Goal: Task Accomplishment & Management: Manage account settings

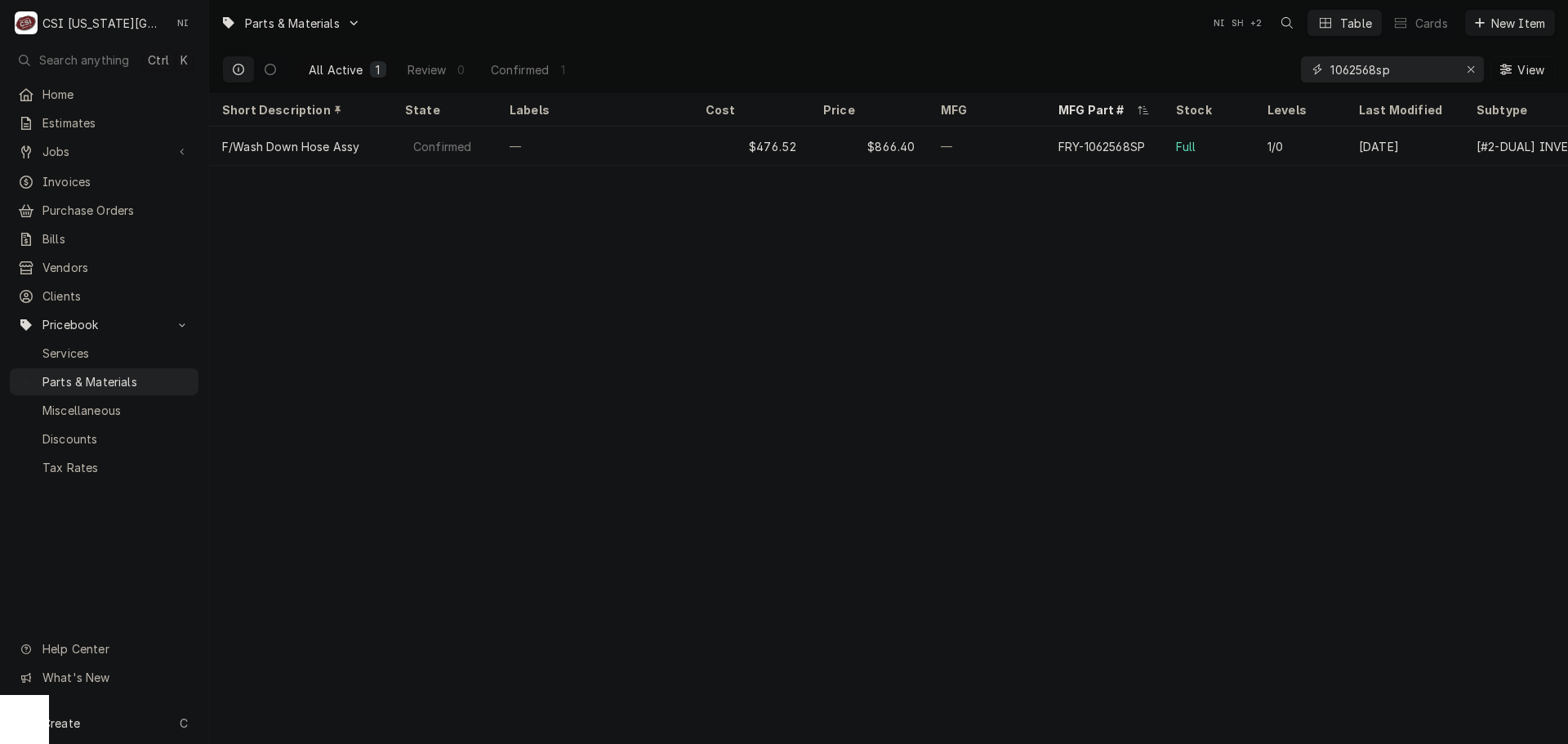
click at [1471, 71] on icon "Erase input" at bounding box center [1471, 69] width 9 height 11
paste input "5034031"
type input "5034031"
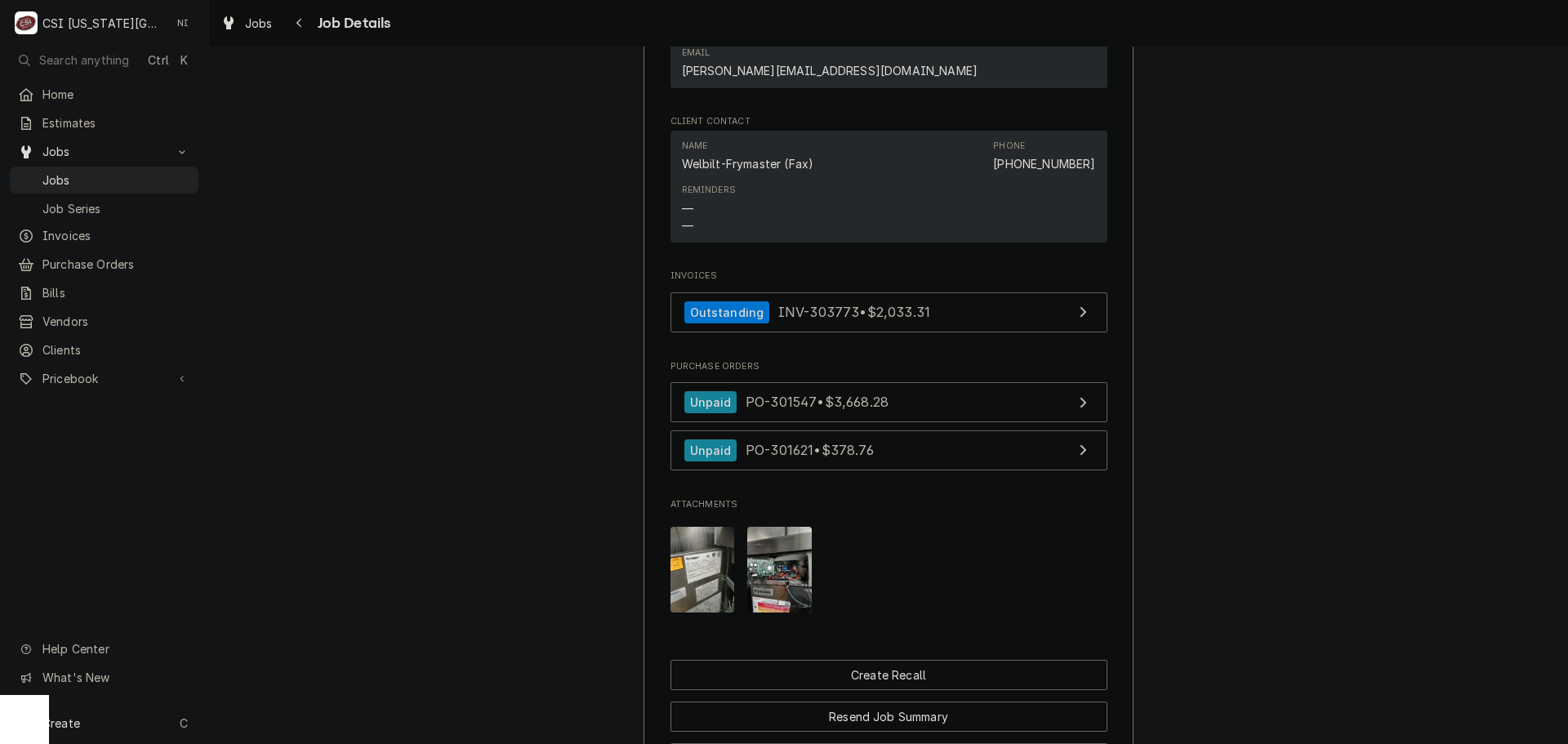
scroll to position [2327, 0]
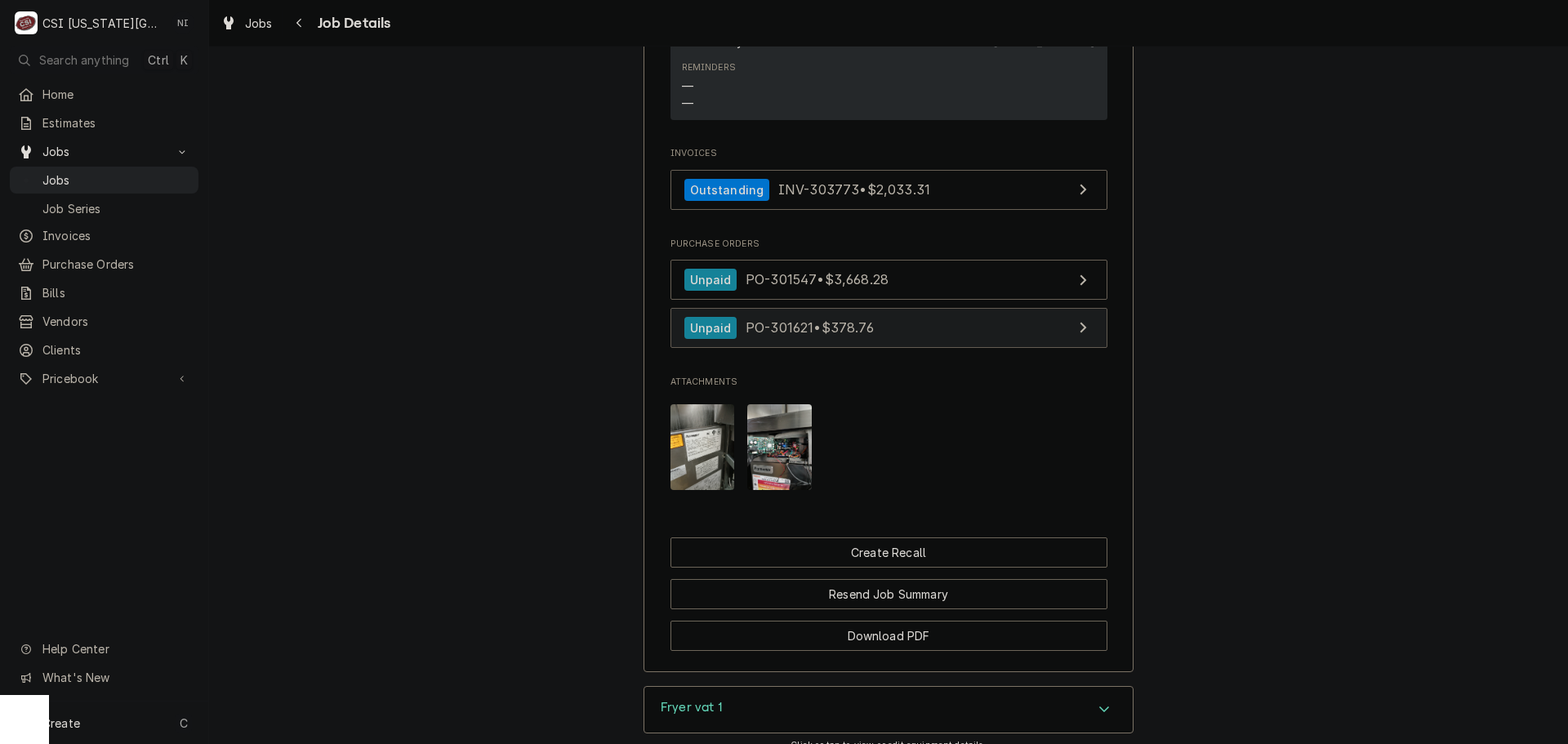
click at [954, 308] on link "Unpaid PO-301621 • $378.76" at bounding box center [888, 327] width 437 height 40
click at [140, 186] on link "Jobs" at bounding box center [104, 180] width 188 height 27
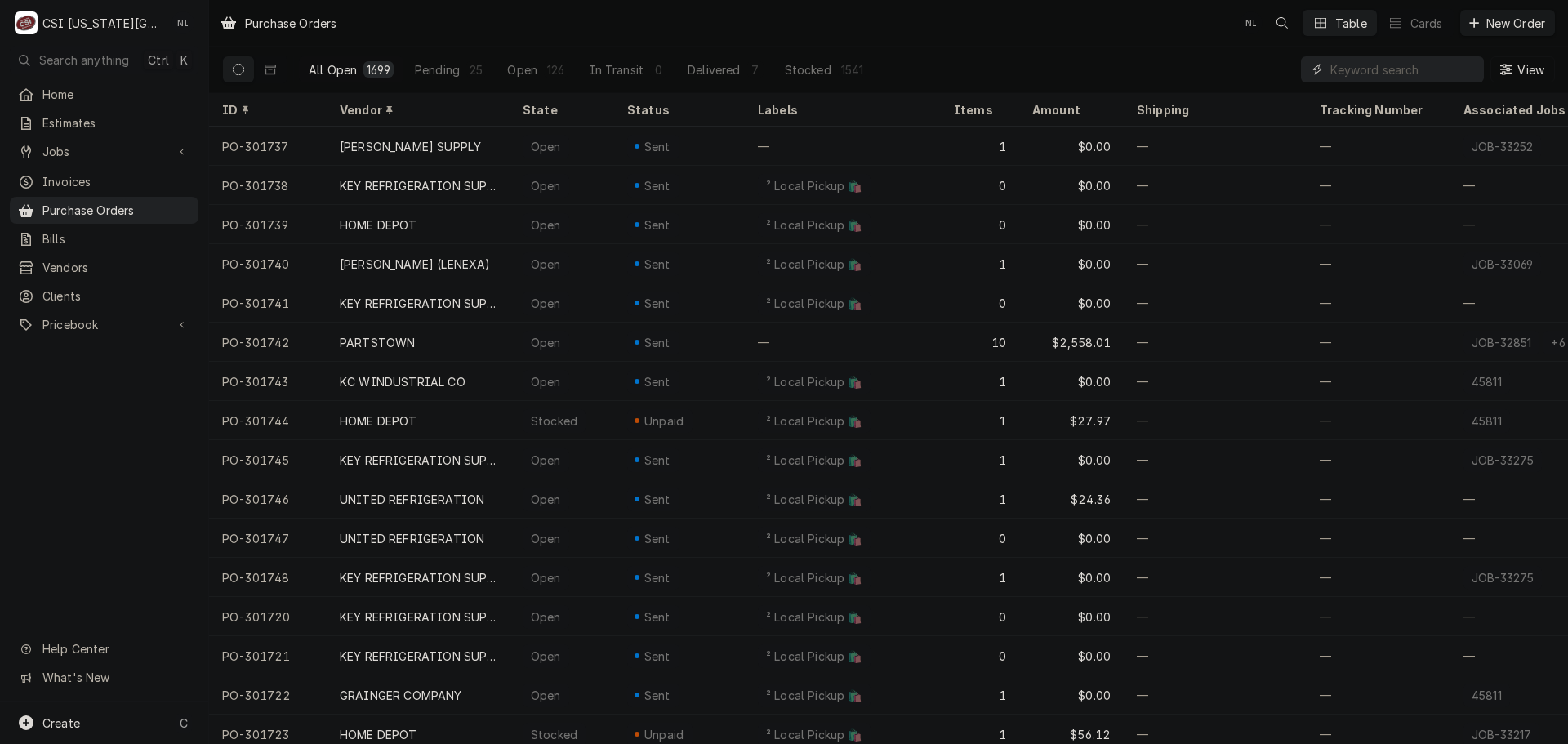
click at [1436, 77] on input "Dynamic Content Wrapper" at bounding box center [1403, 69] width 145 height 26
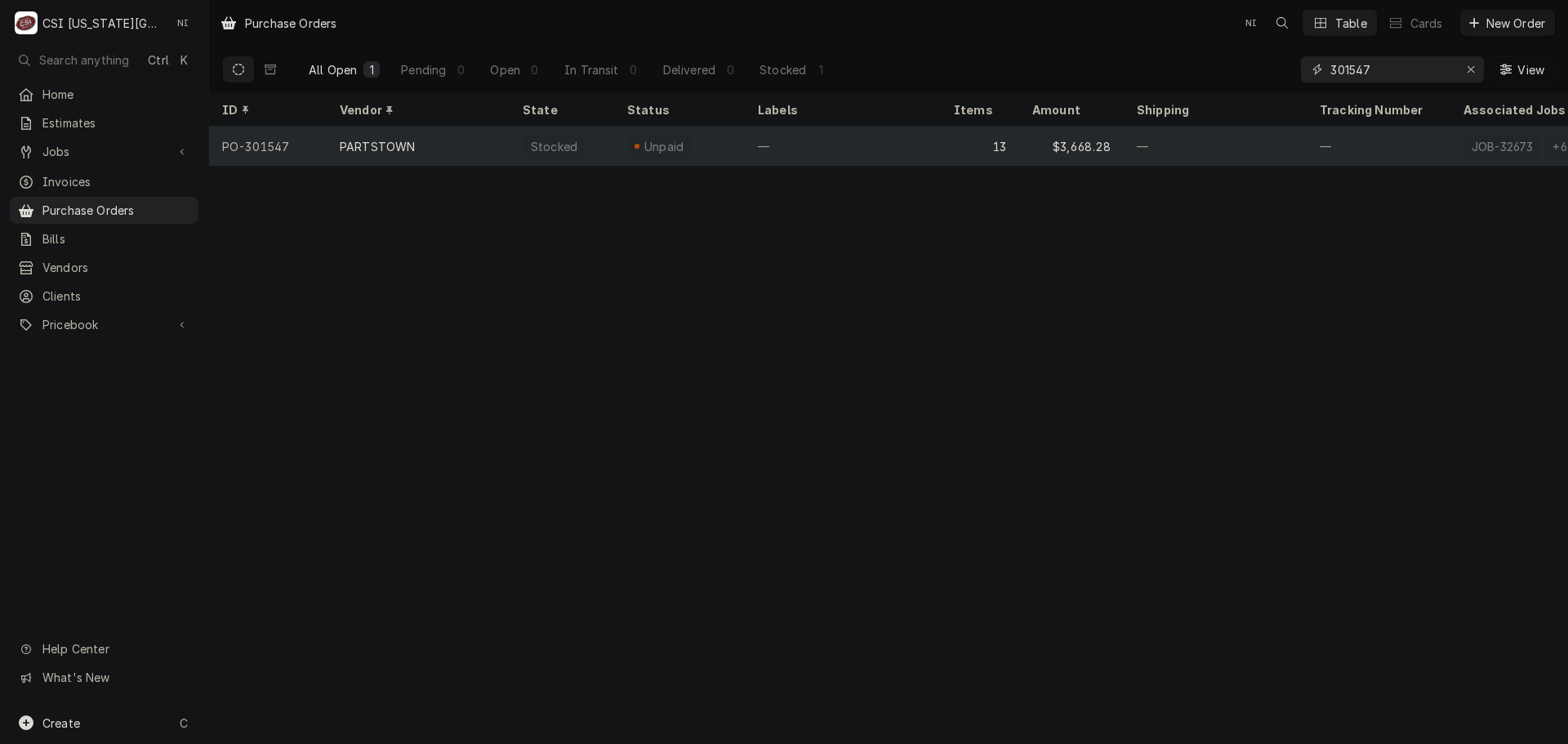
type input "301547"
click at [826, 147] on div "—" at bounding box center [843, 146] width 196 height 39
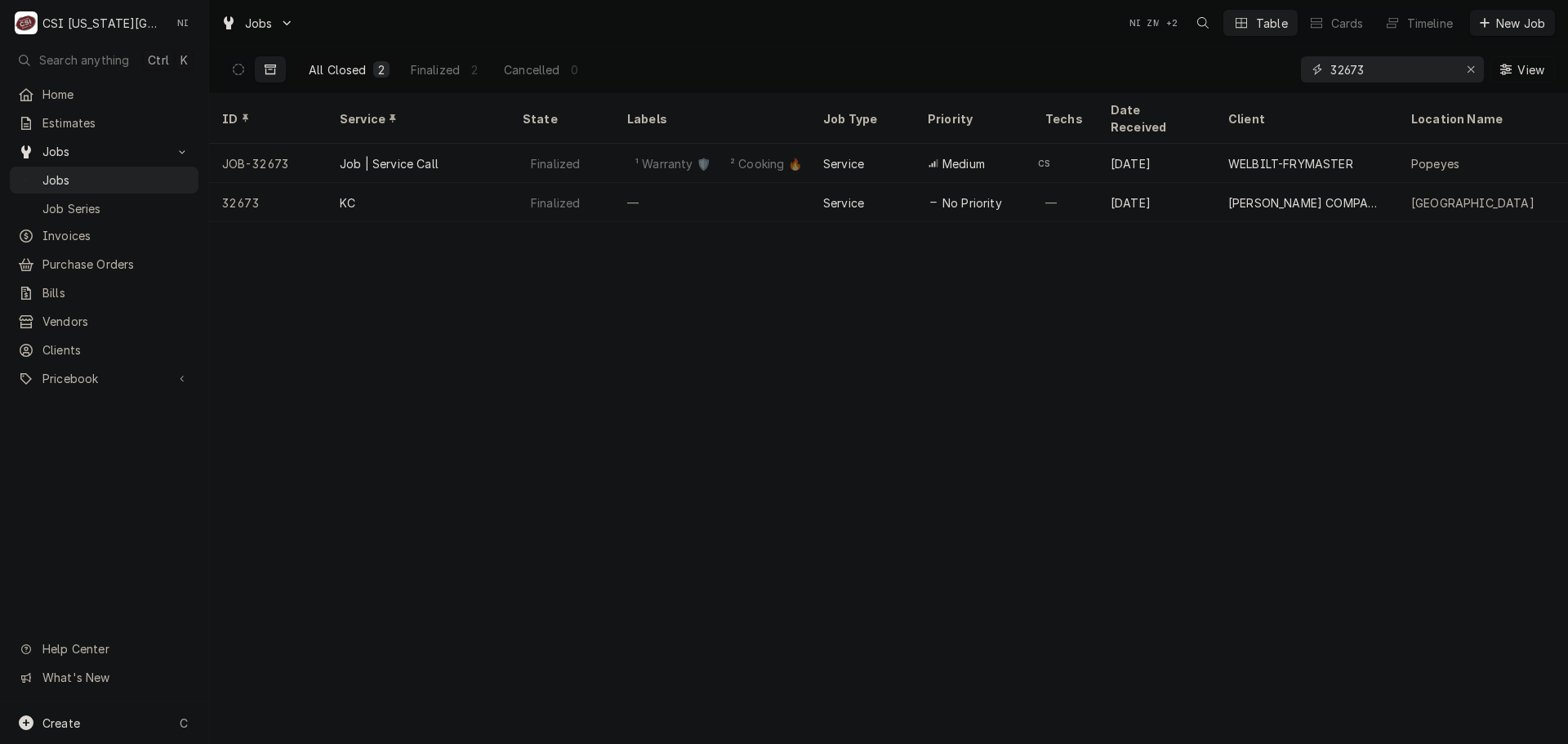
drag, startPoint x: 1369, startPoint y: 74, endPoint x: 1107, endPoint y: 65, distance: 262.2
click at [1107, 65] on div "All Closed 2 Finalized 2 Cancelled 0 32673 View" at bounding box center [888, 69] width 1333 height 46
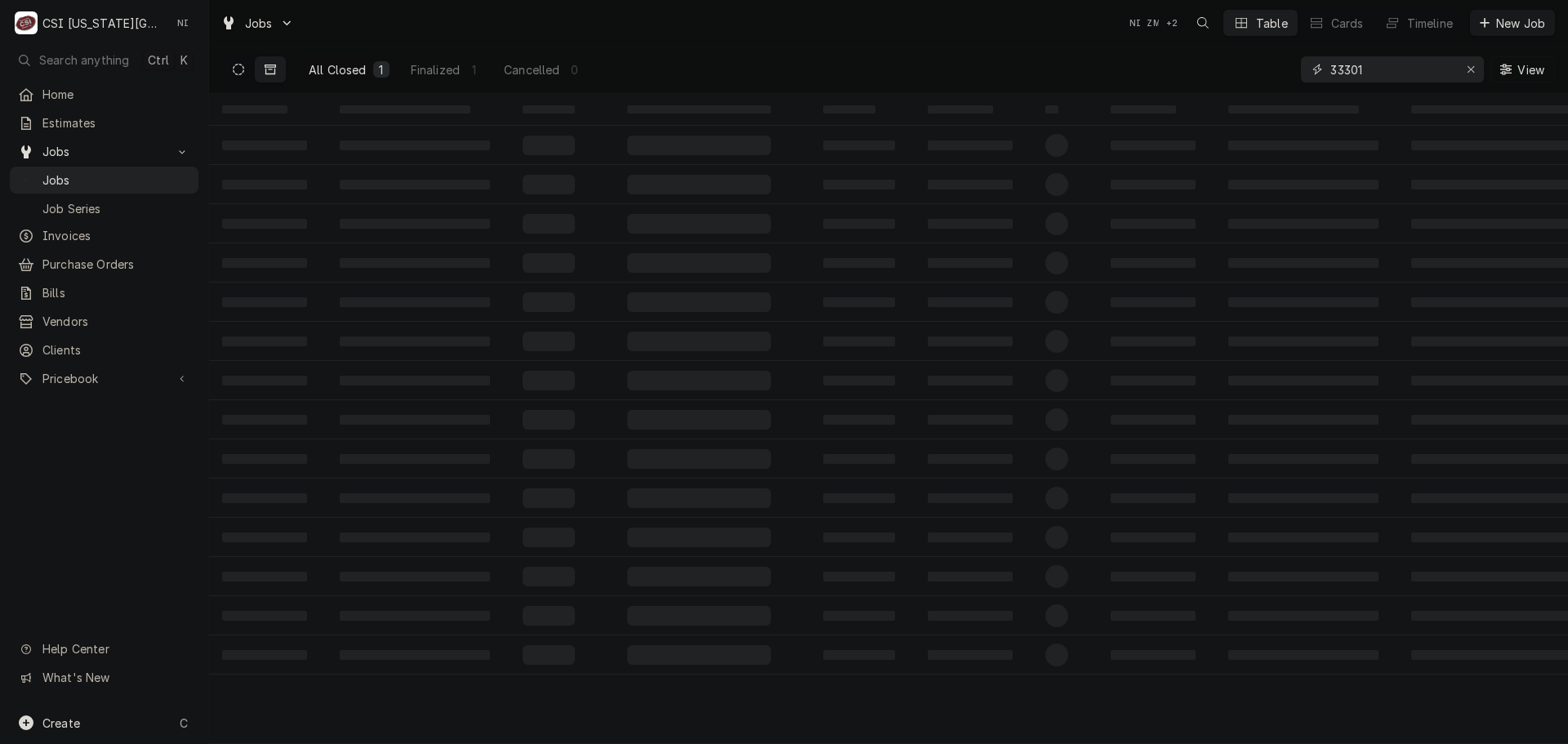
type input "33301"
click at [224, 70] on button "Dynamic Content Wrapper" at bounding box center [238, 69] width 31 height 26
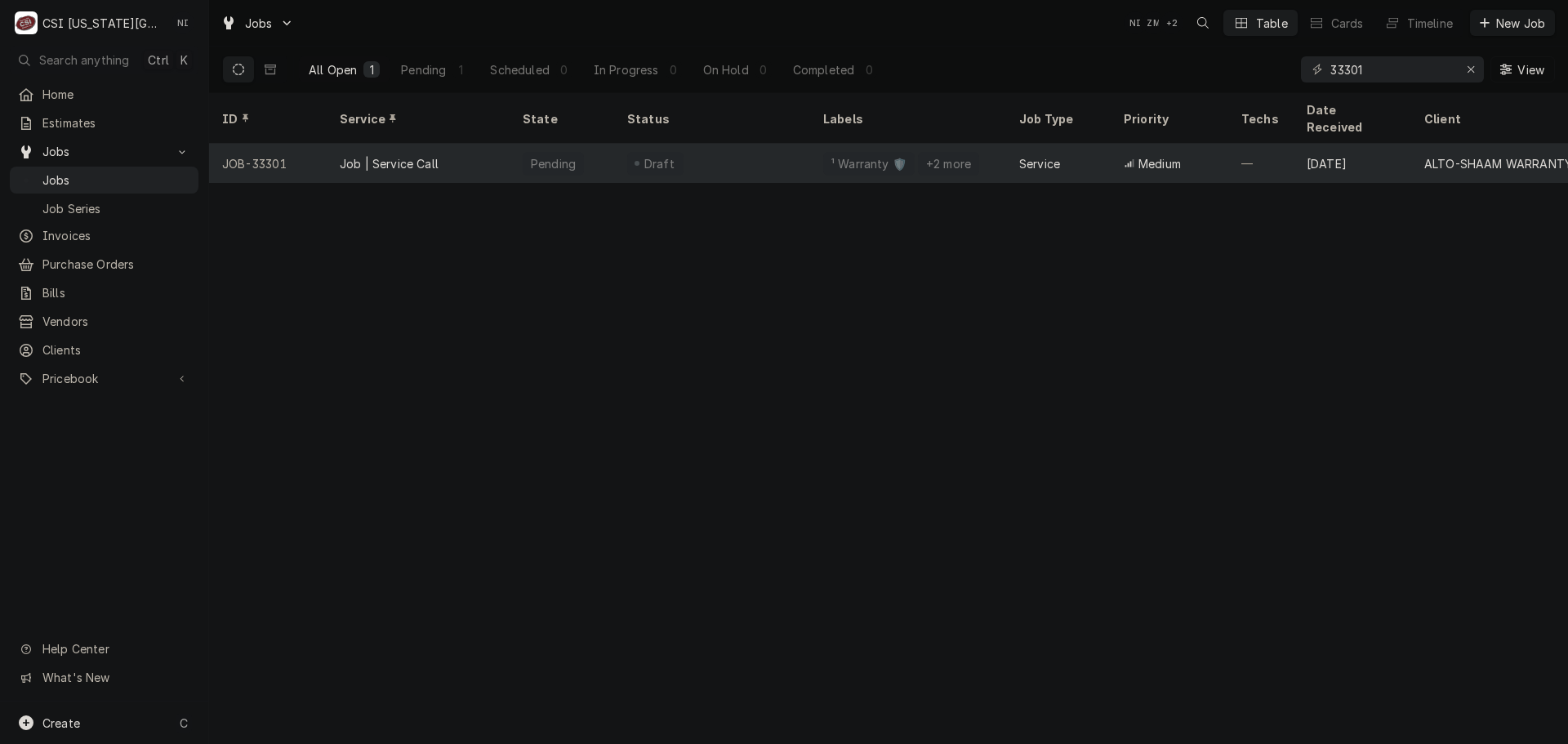
click at [533, 155] on div "Pending" at bounding box center [554, 163] width 48 height 17
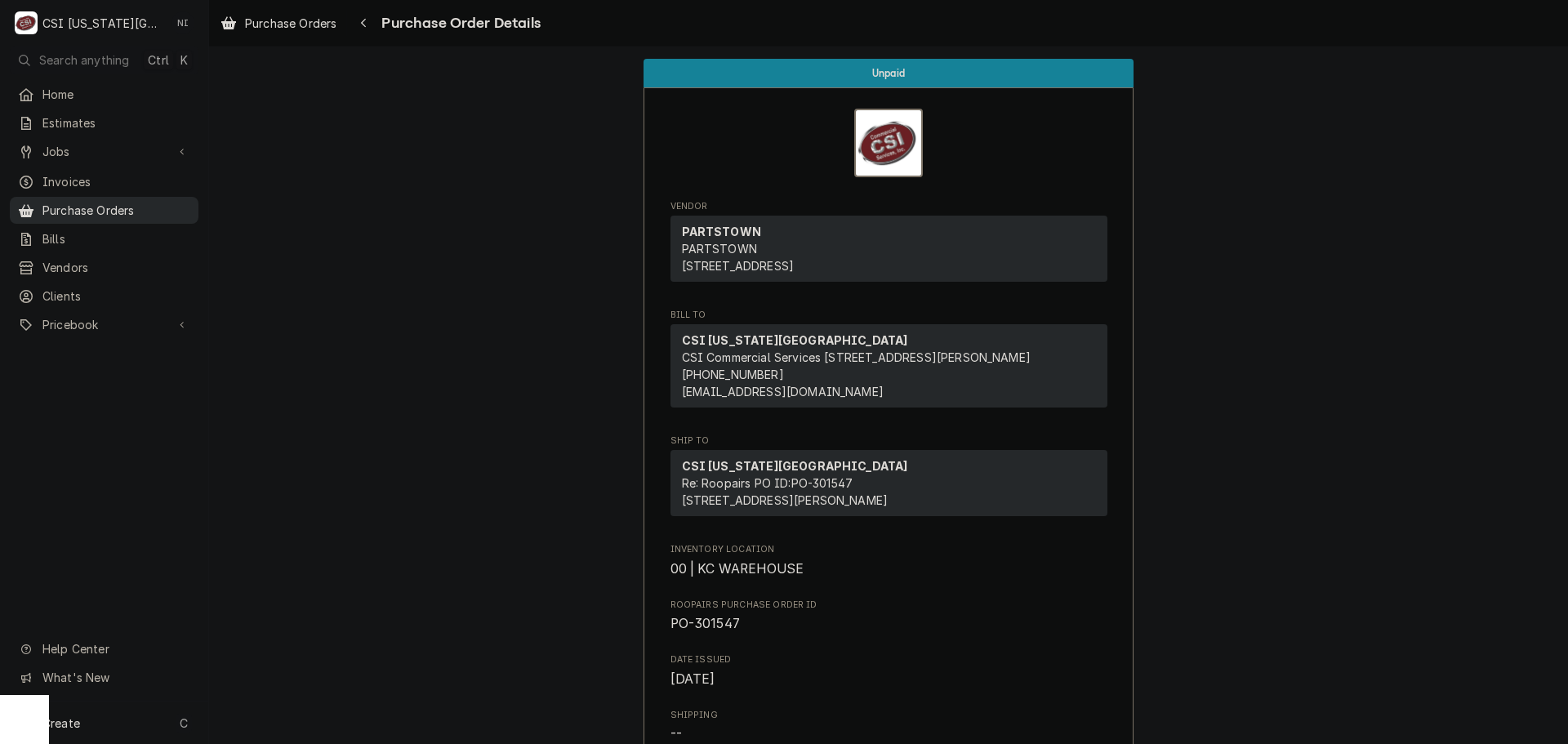
click at [154, 207] on span "Purchase Orders" at bounding box center [117, 210] width 148 height 17
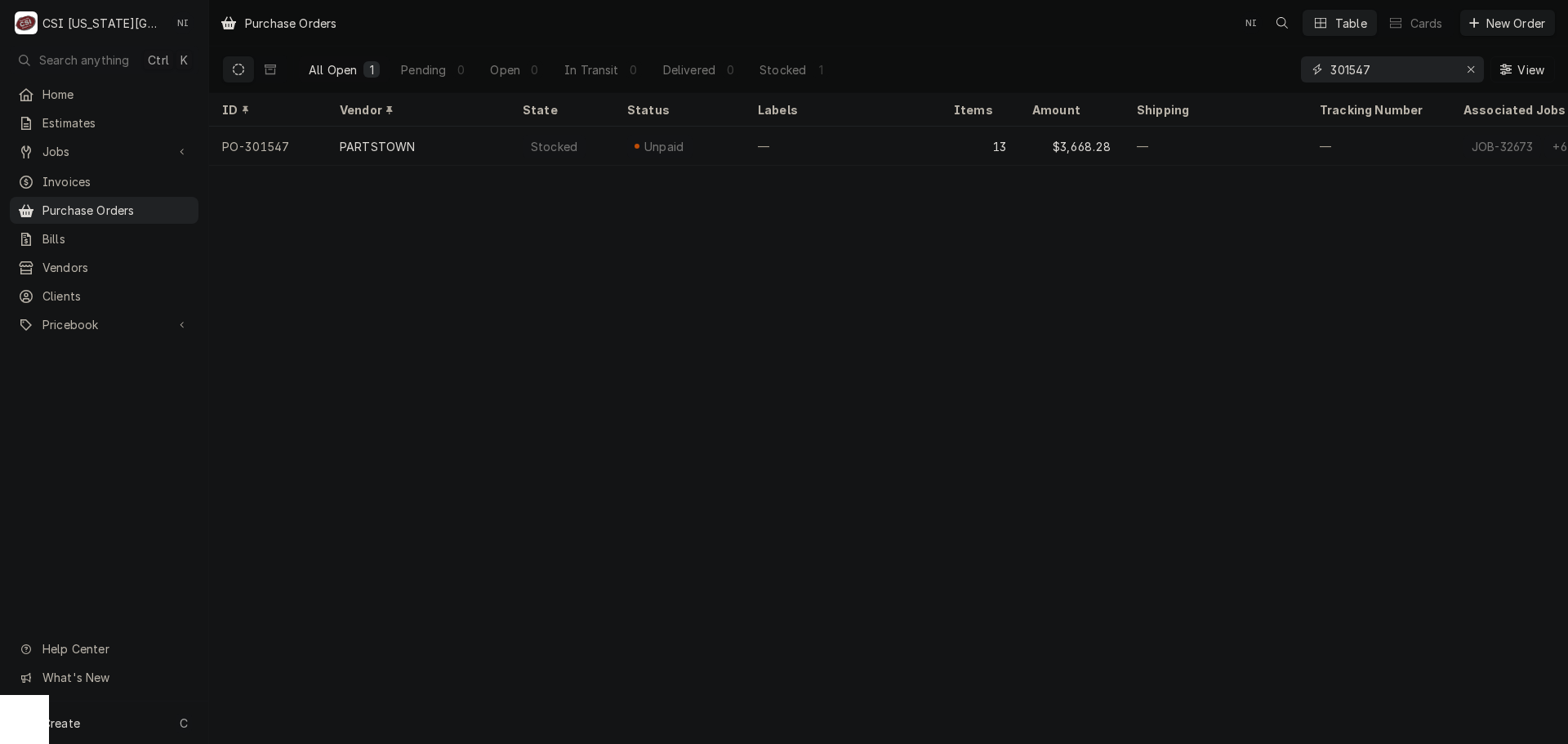
drag, startPoint x: 1376, startPoint y: 65, endPoint x: 1226, endPoint y: 70, distance: 150.1
click at [1226, 70] on div "All Open 1 Pending 0 Open 0 In Transit 0 Delivered 0 Stocked 1 301547 View" at bounding box center [888, 69] width 1333 height 46
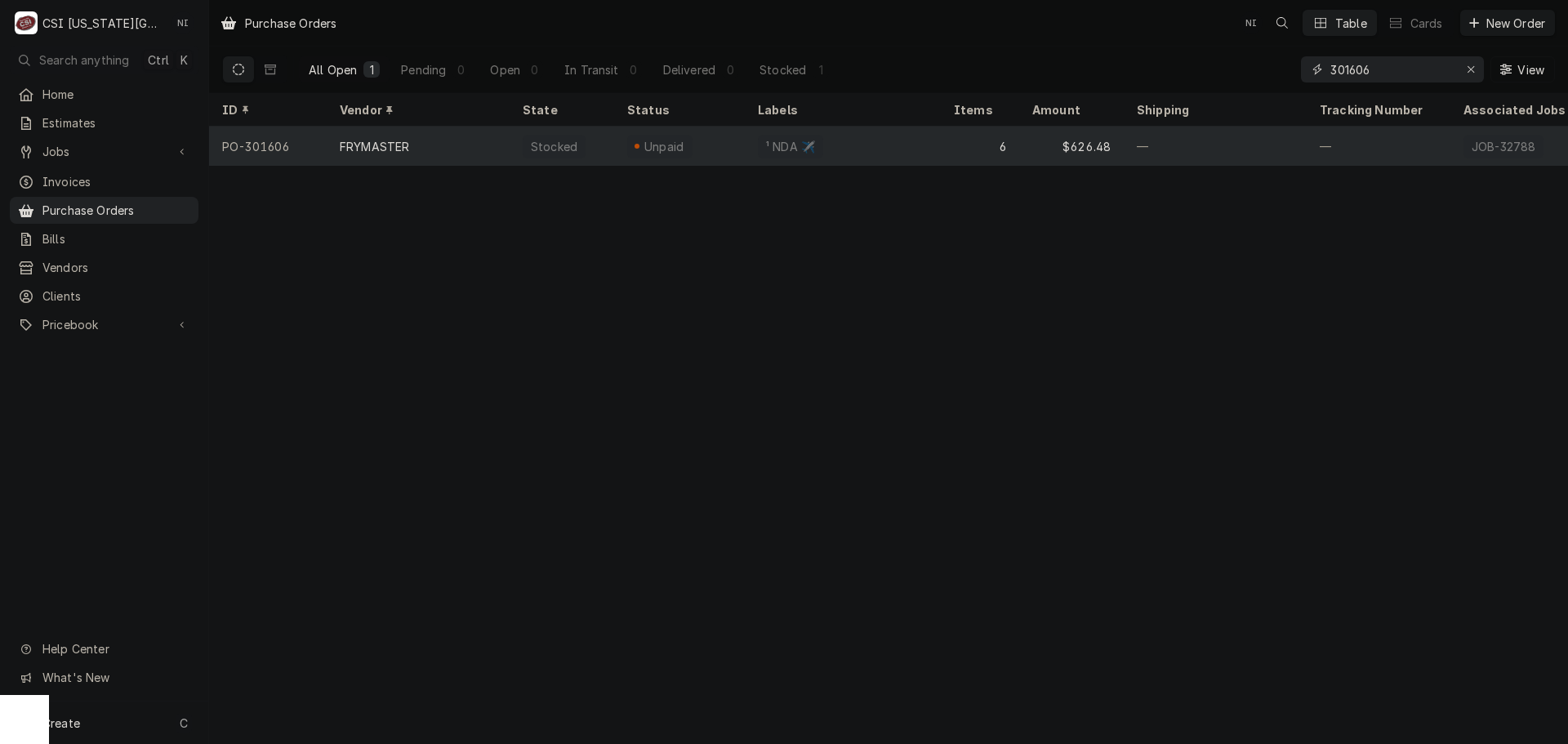
type input "301606"
click at [885, 147] on div "¹ NDA ✈️" at bounding box center [843, 146] width 196 height 39
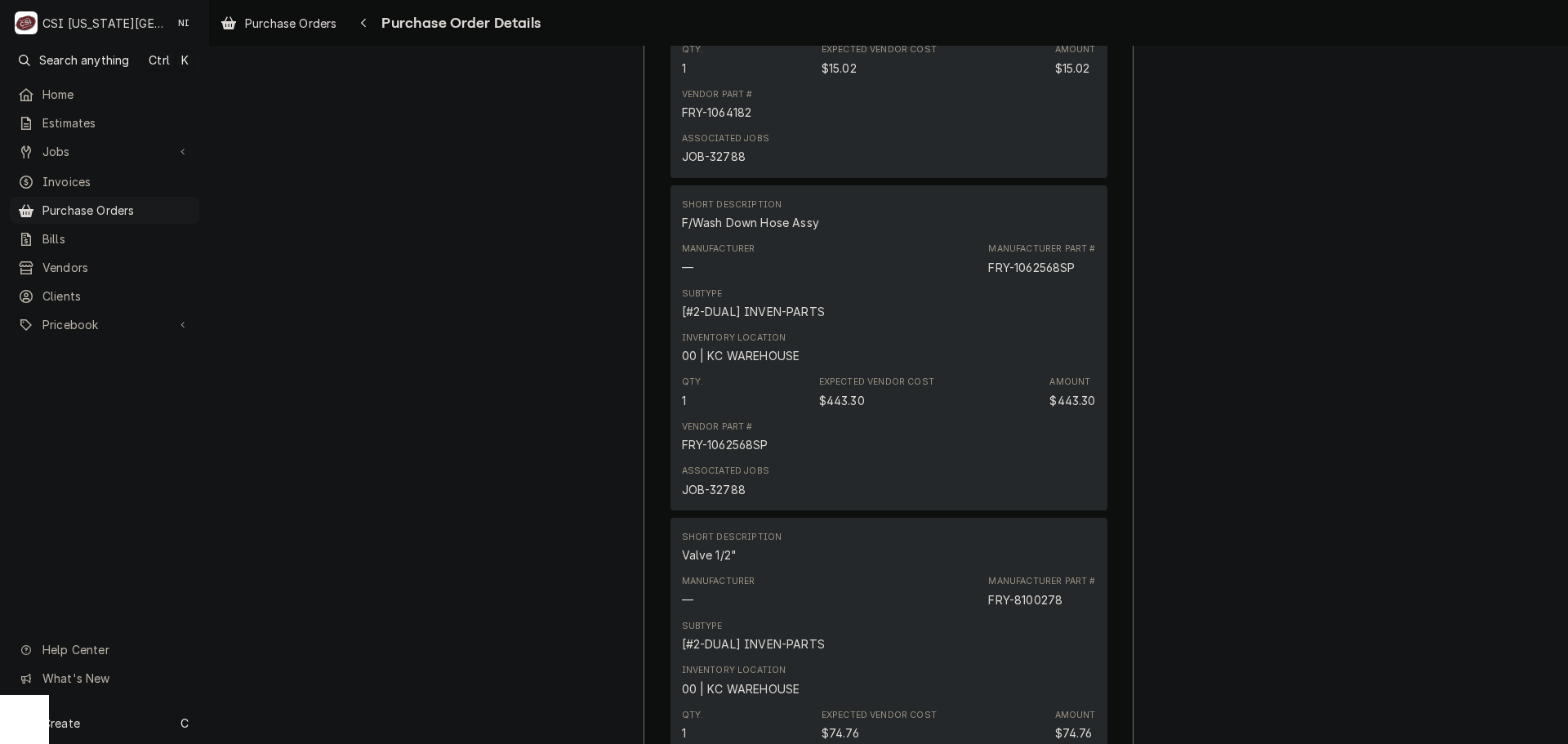
scroll to position [2124, 0]
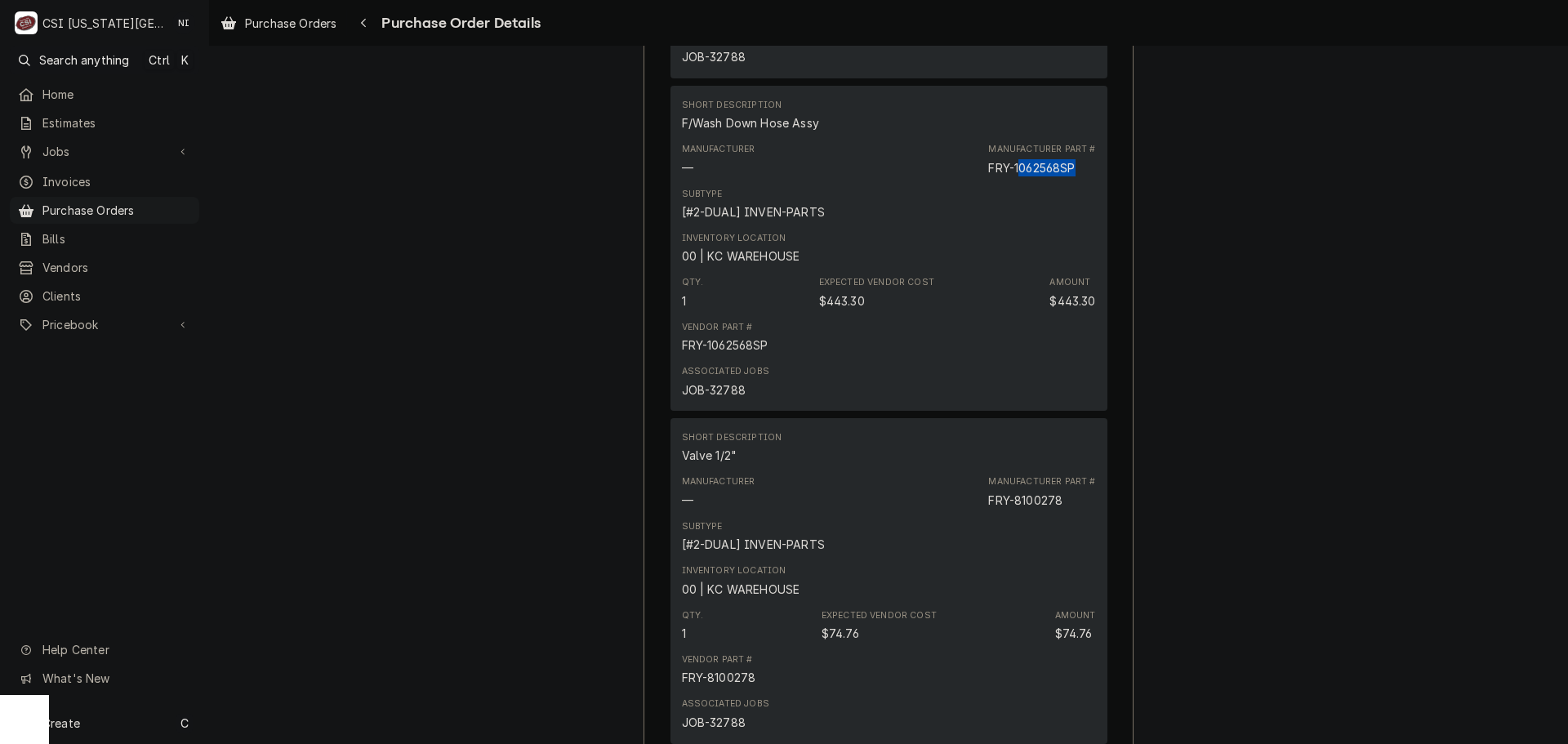
drag, startPoint x: 1075, startPoint y: 222, endPoint x: 1013, endPoint y: 222, distance: 62.0
click at [1013, 175] on div "Manufacturer Part # FRY-1062568SP" at bounding box center [1041, 158] width 107 height 33
click at [1026, 181] on div "Manufacturer — Manufacturer Part # FRY-1062568SP" at bounding box center [888, 158] width 414 height 44
click at [1030, 176] on div "FRY-1062568SP" at bounding box center [1031, 168] width 87 height 17
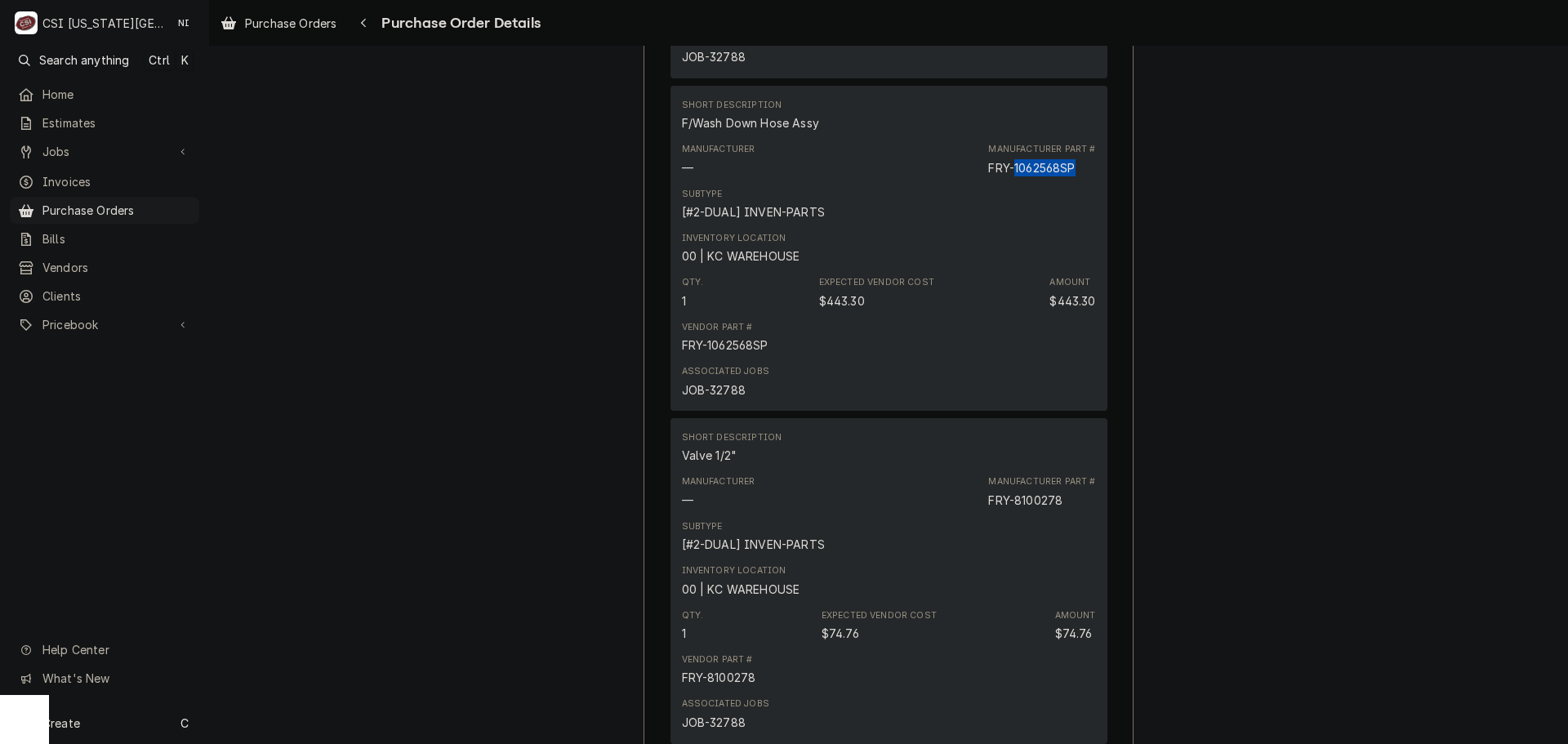
copy div "1062568SP"
drag, startPoint x: 135, startPoint y: 212, endPoint x: 167, endPoint y: 208, distance: 32.2
click at [135, 212] on span "Purchase Orders" at bounding box center [117, 210] width 148 height 17
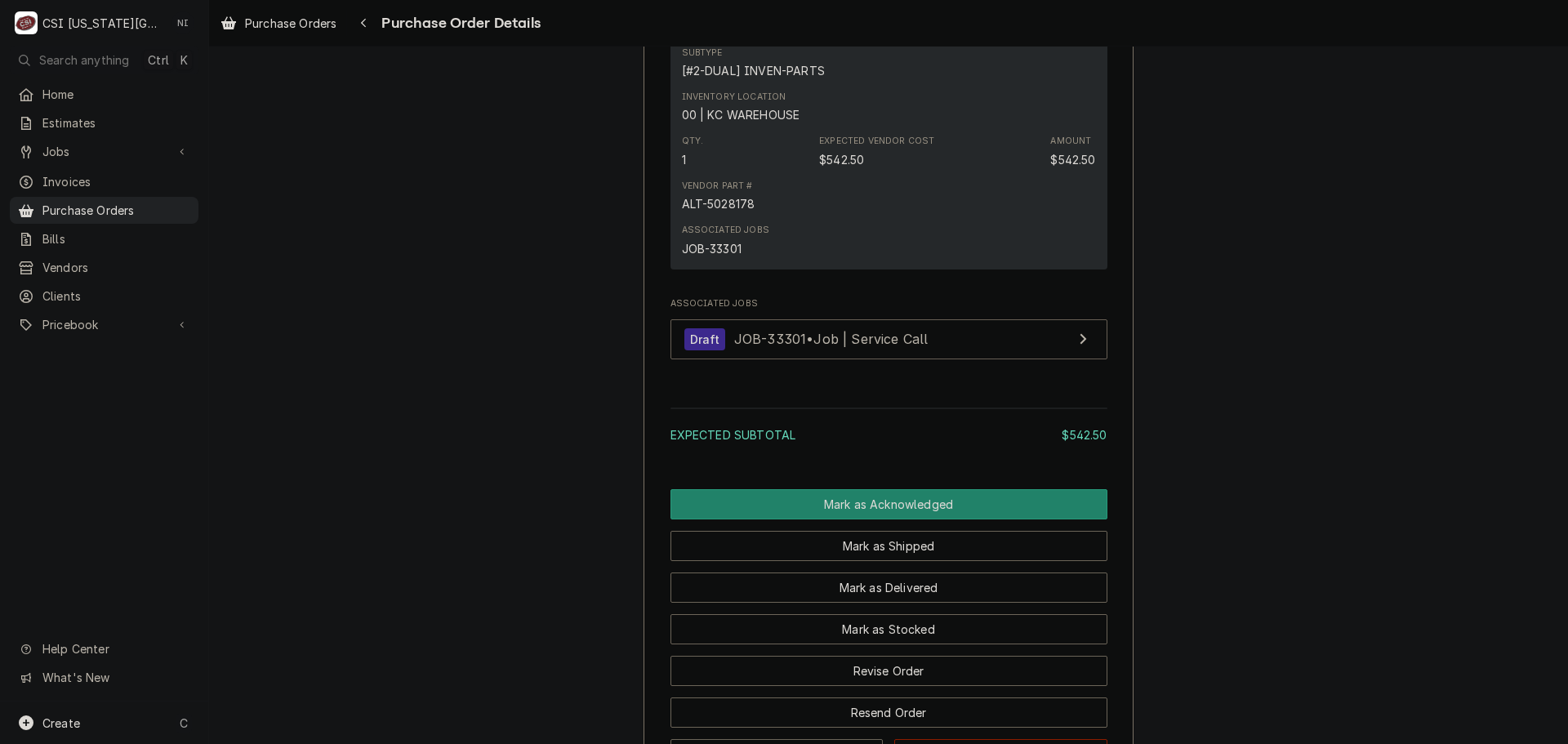
scroll to position [1062, 0]
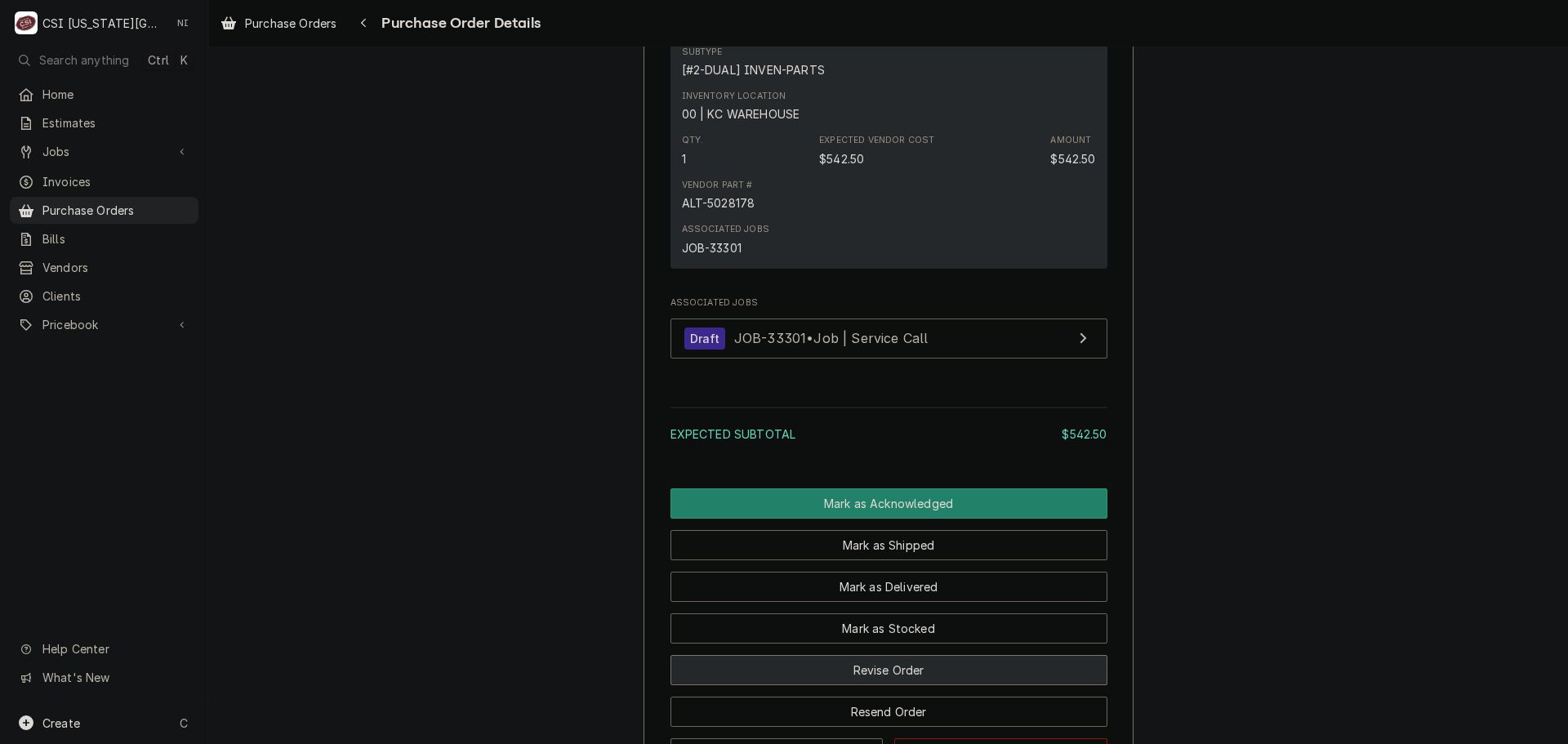
click at [923, 685] on button "Revise Order" at bounding box center [888, 670] width 437 height 30
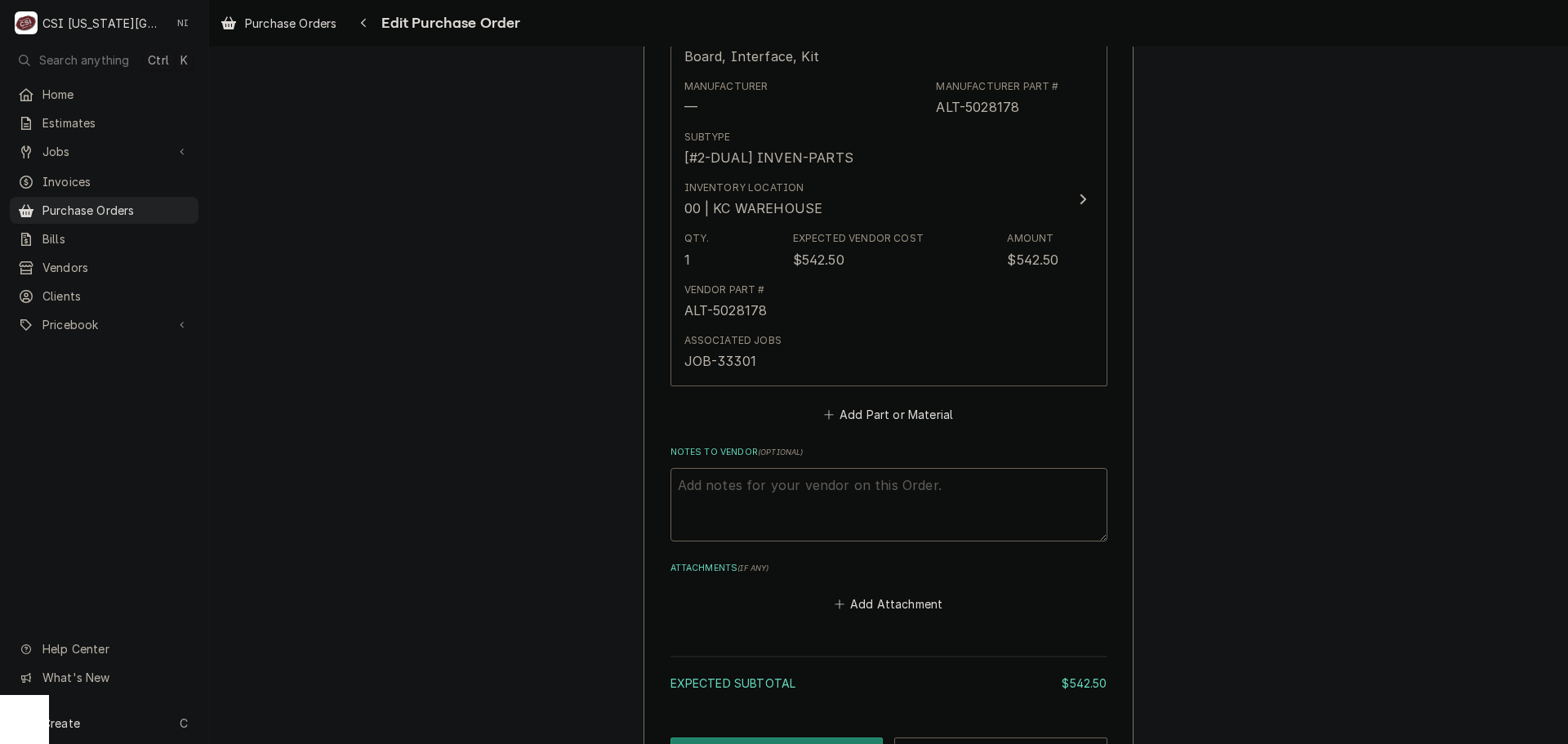
scroll to position [735, 0]
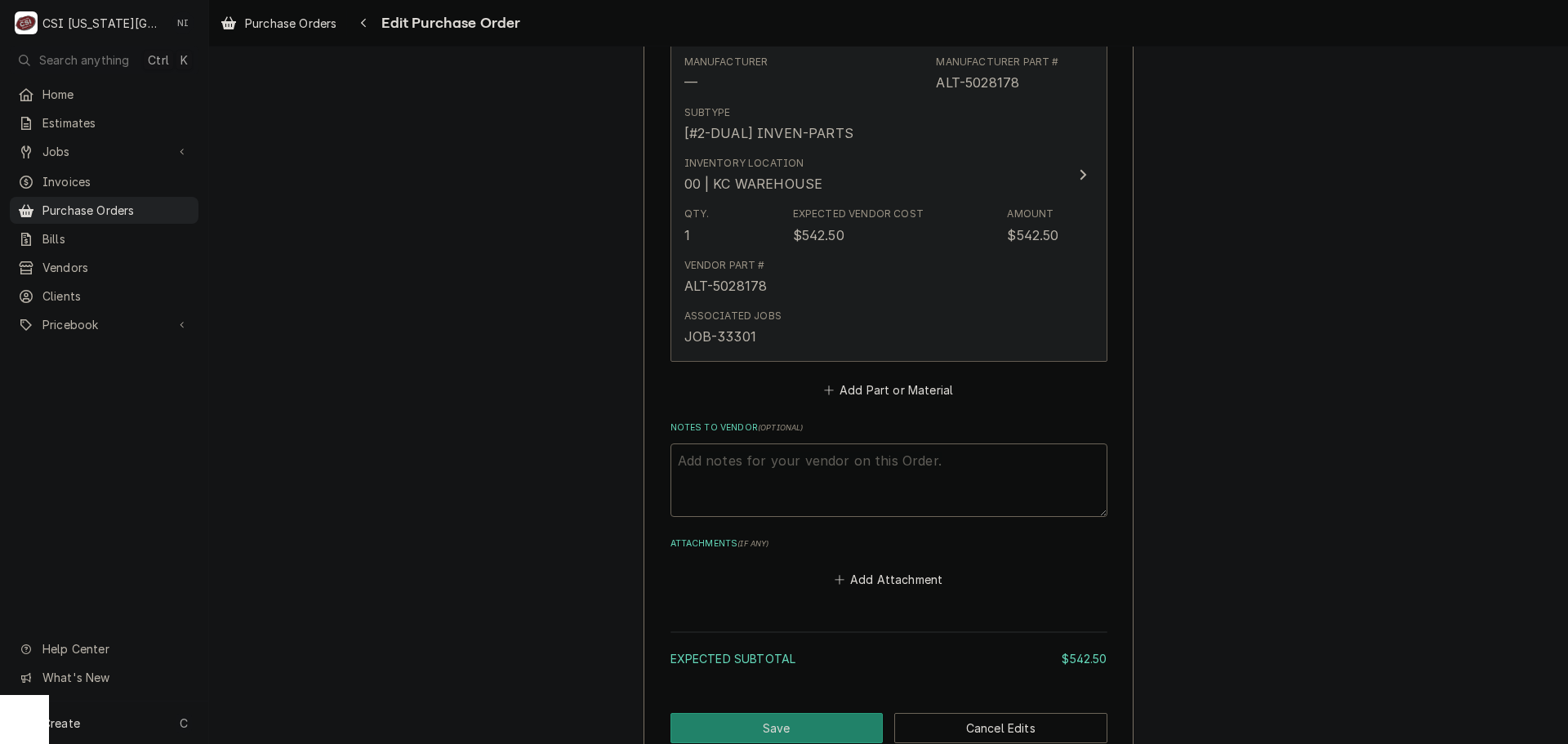
click at [944, 337] on div "Associated Jobs JOB-33301" at bounding box center [872, 327] width 375 height 50
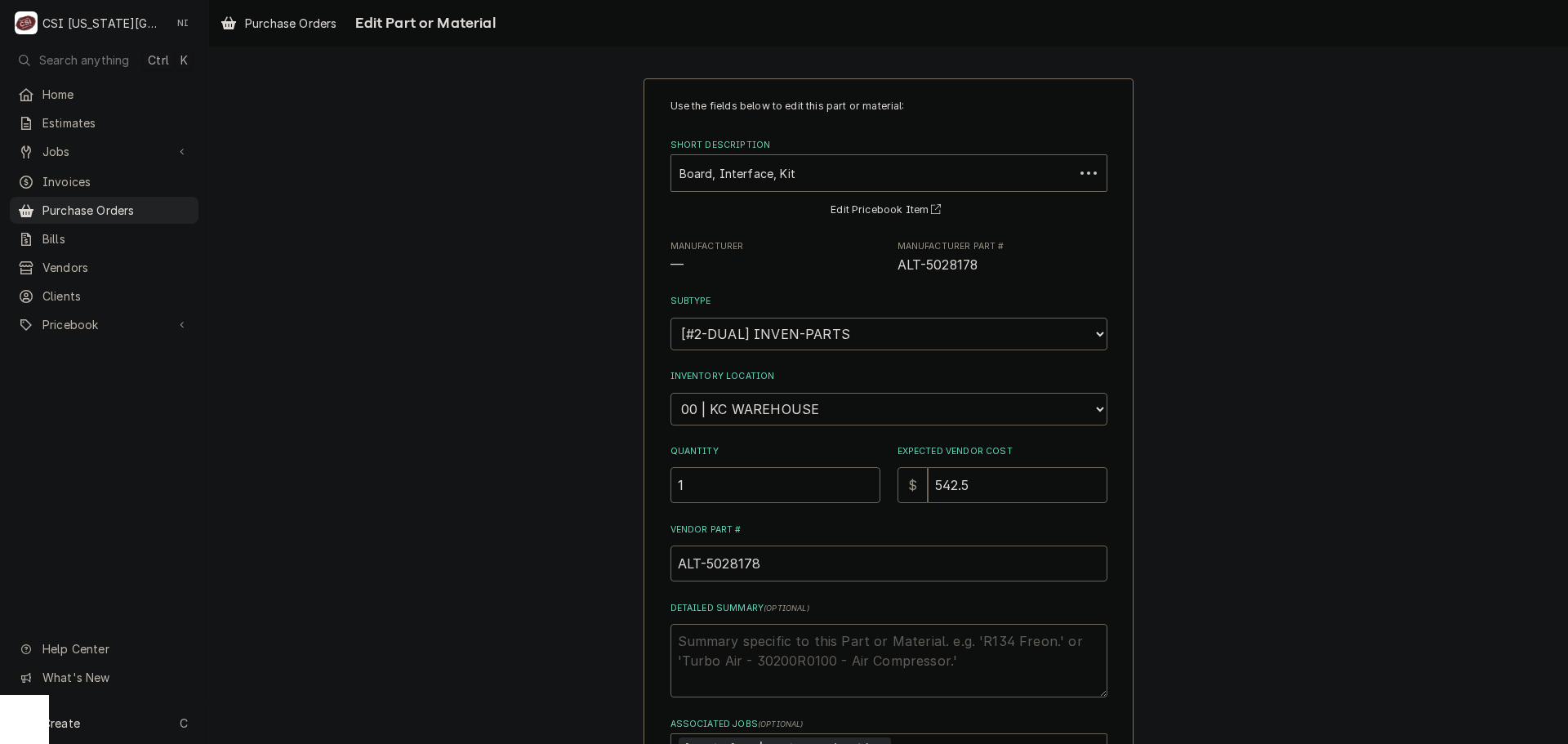
type textarea "x"
click at [843, 173] on div "Short Description" at bounding box center [878, 173] width 397 height 30
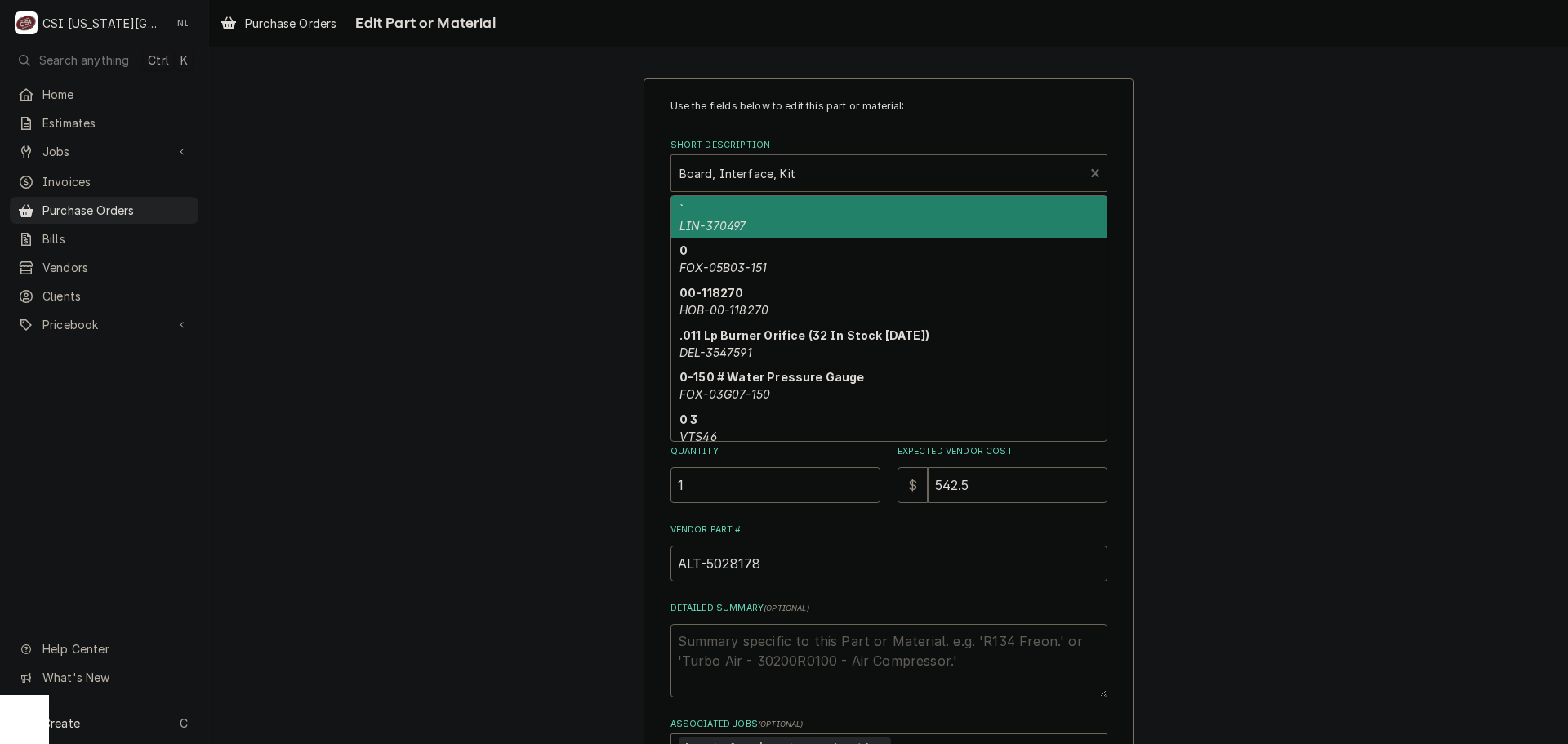
paste input "5034031"
type input "5034031"
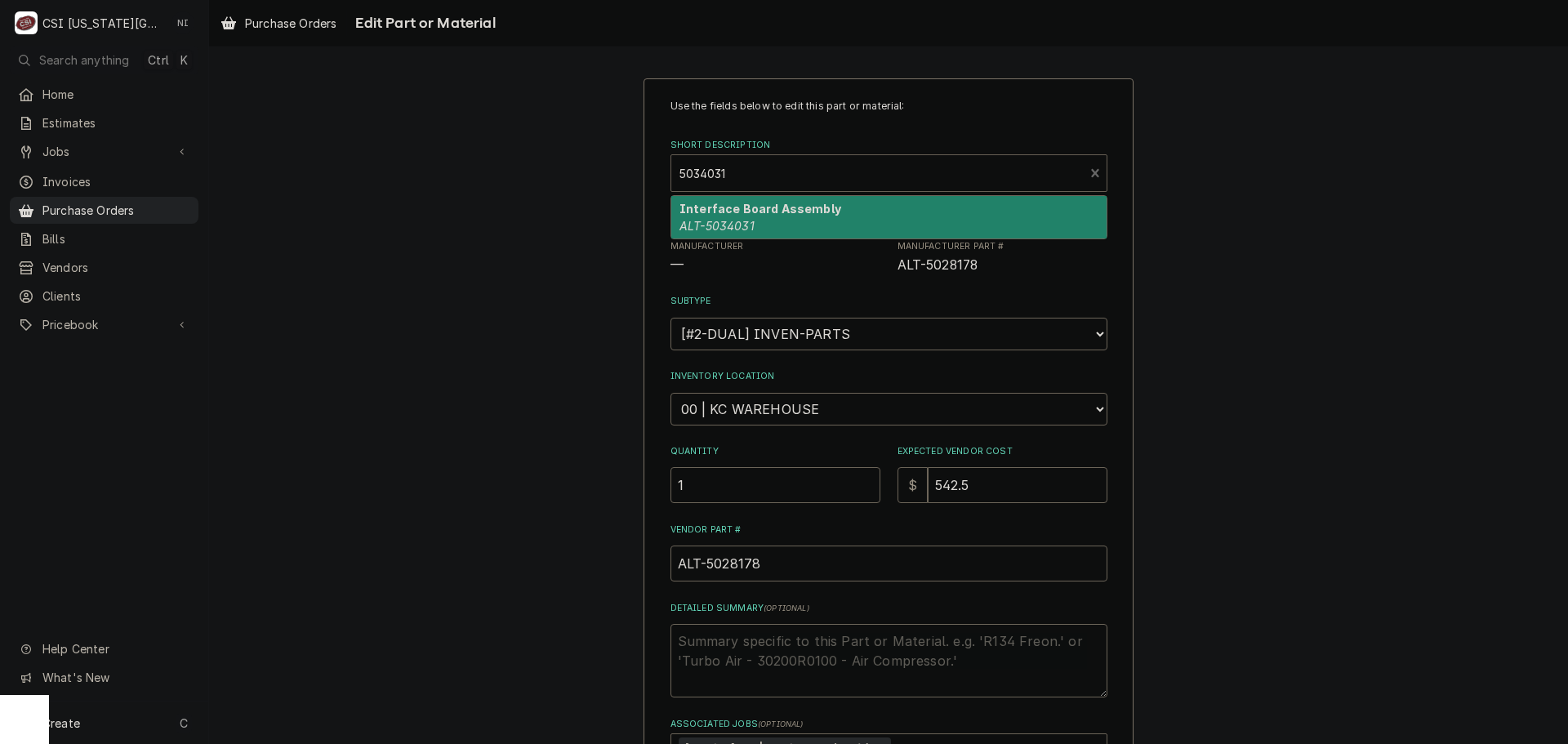
click at [833, 225] on div "Interface Board Assembly ALT-5034031" at bounding box center [888, 217] width 435 height 43
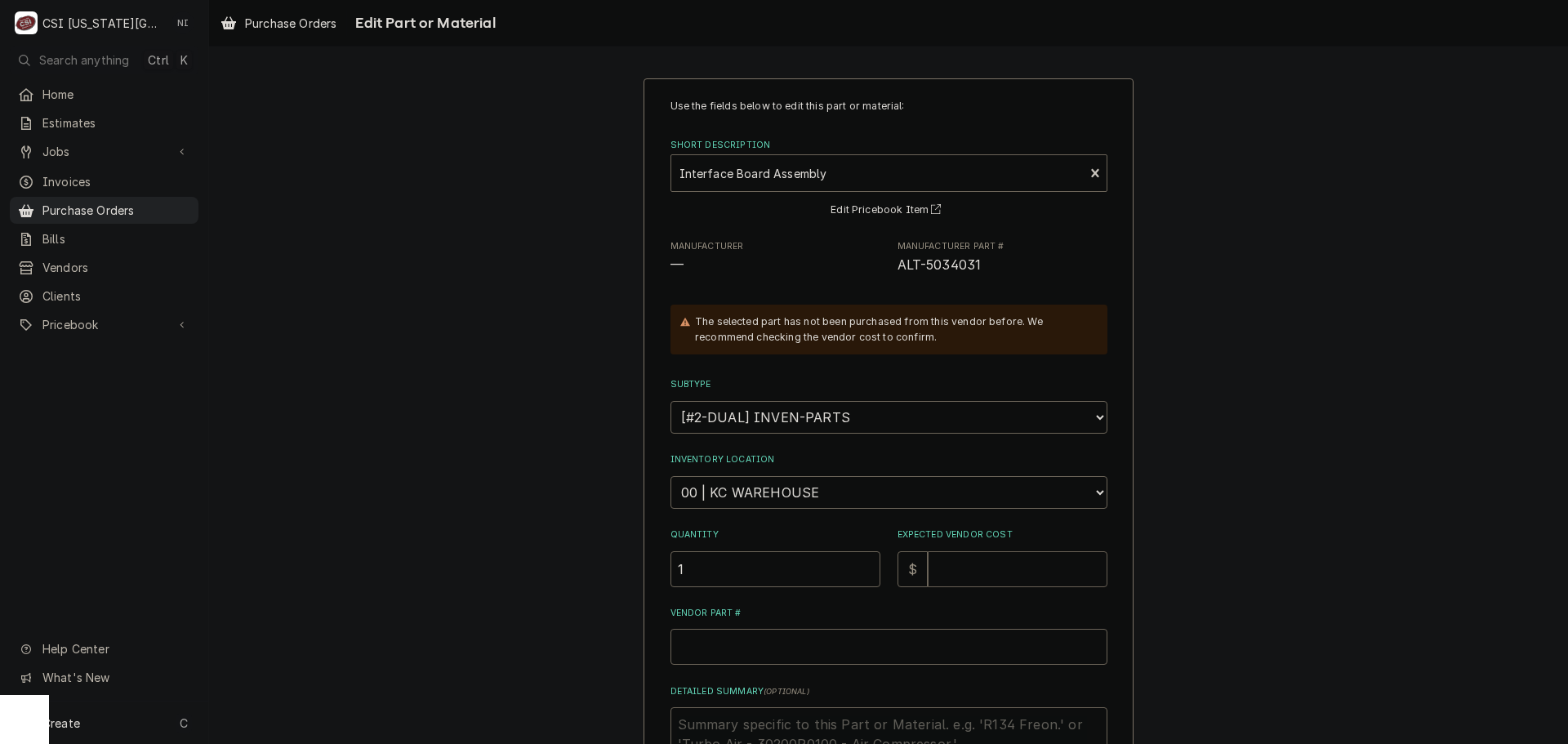
click at [988, 573] on input "Expected Vendor Cost" at bounding box center [1017, 569] width 180 height 36
type textarea "x"
type input "6"
type textarea "x"
type input "63"
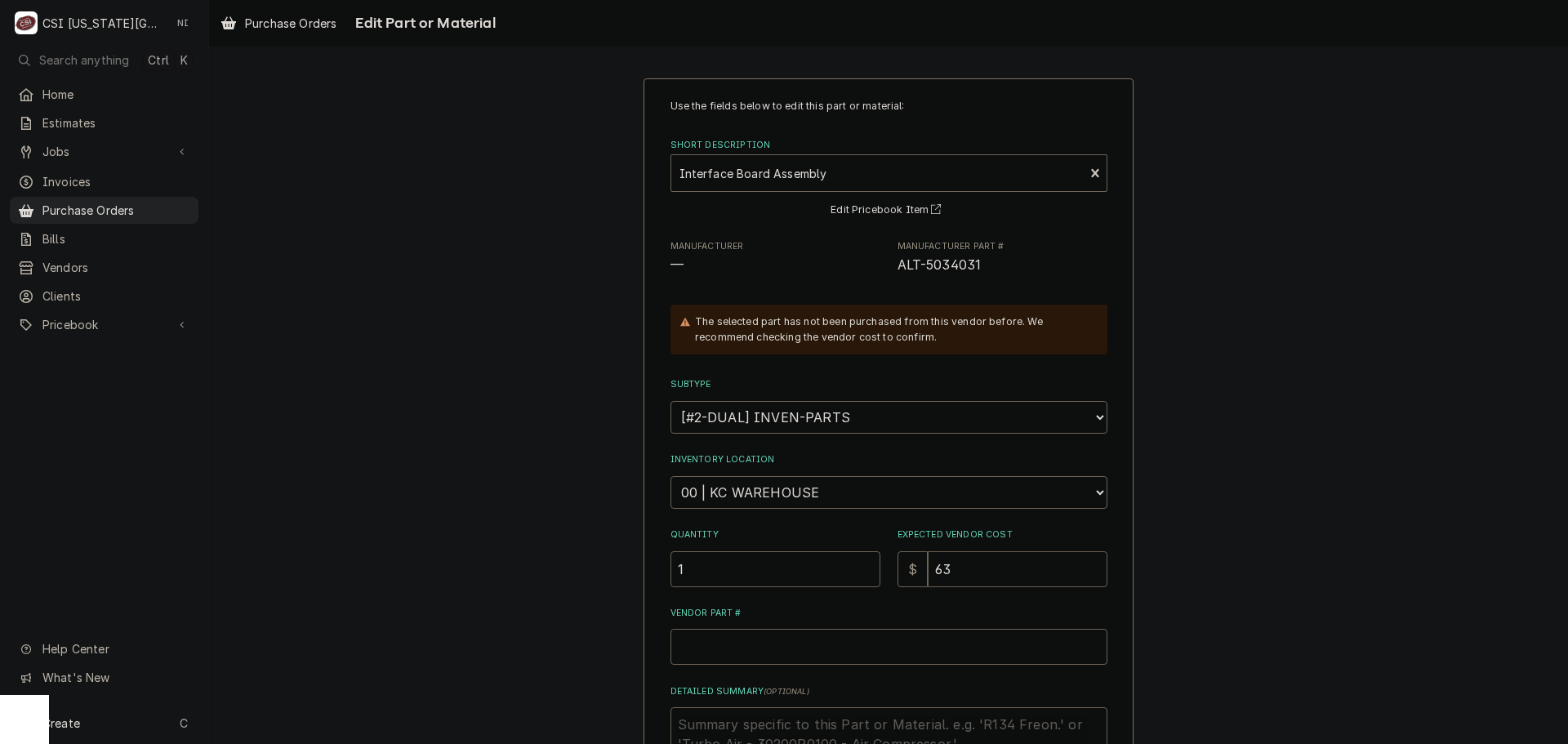
type textarea "x"
type input "636"
type textarea "x"
type input "636.5"
type textarea "x"
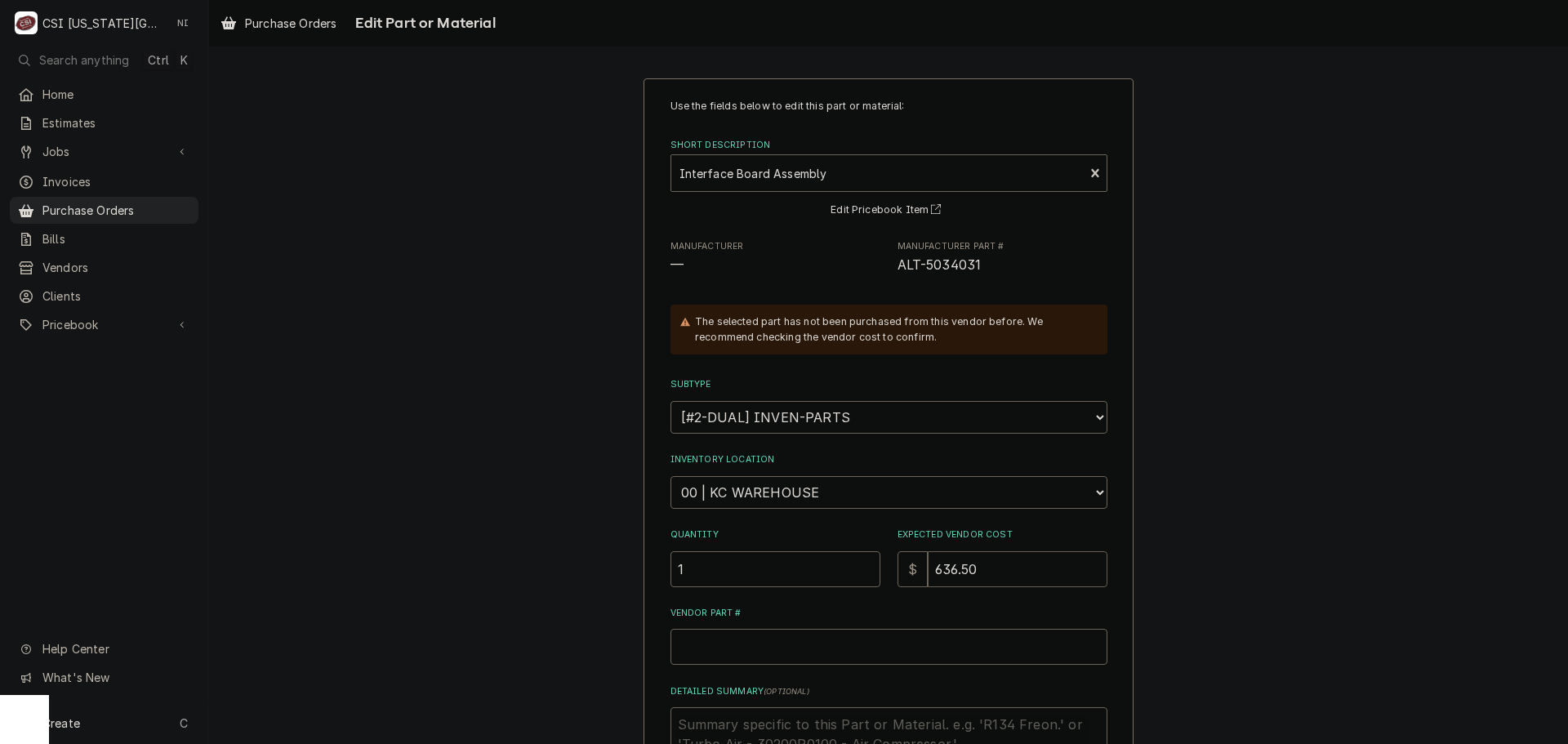
type input "636.50"
click at [779, 657] on input "Vendor Part #" at bounding box center [888, 646] width 437 height 36
paste input "5034031"
type textarea "x"
type input "5034031"
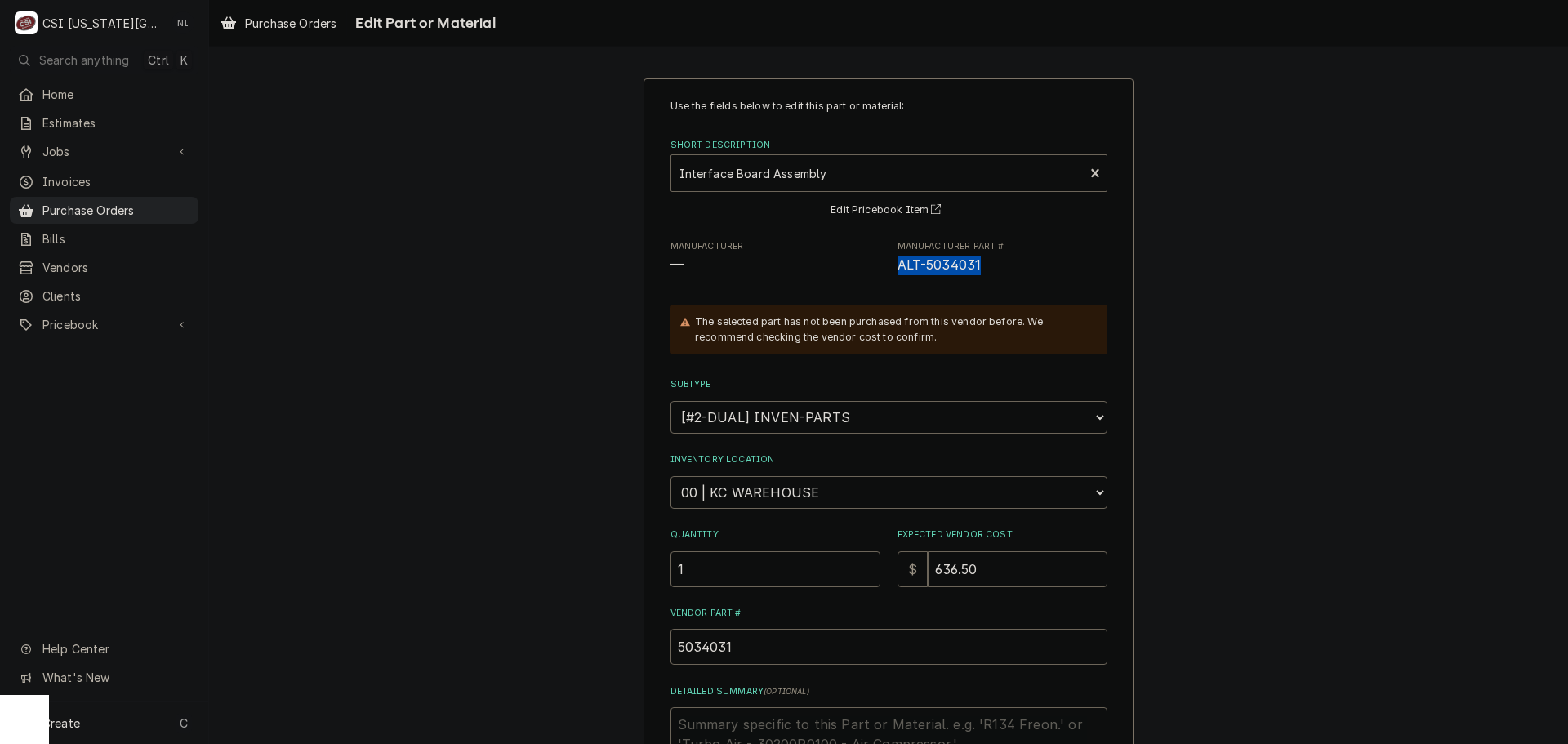
drag, startPoint x: 988, startPoint y: 267, endPoint x: 891, endPoint y: 267, distance: 97.0
click at [898, 267] on span "ALT-5034031" at bounding box center [1002, 265] width 210 height 20
copy span "ALT-5034031"
drag, startPoint x: 726, startPoint y: 646, endPoint x: 621, endPoint y: 625, distance: 107.1
click at [584, 634] on div "Use the fields below to edit this part or material: Short Description Interface…" at bounding box center [888, 532] width 1359 height 938
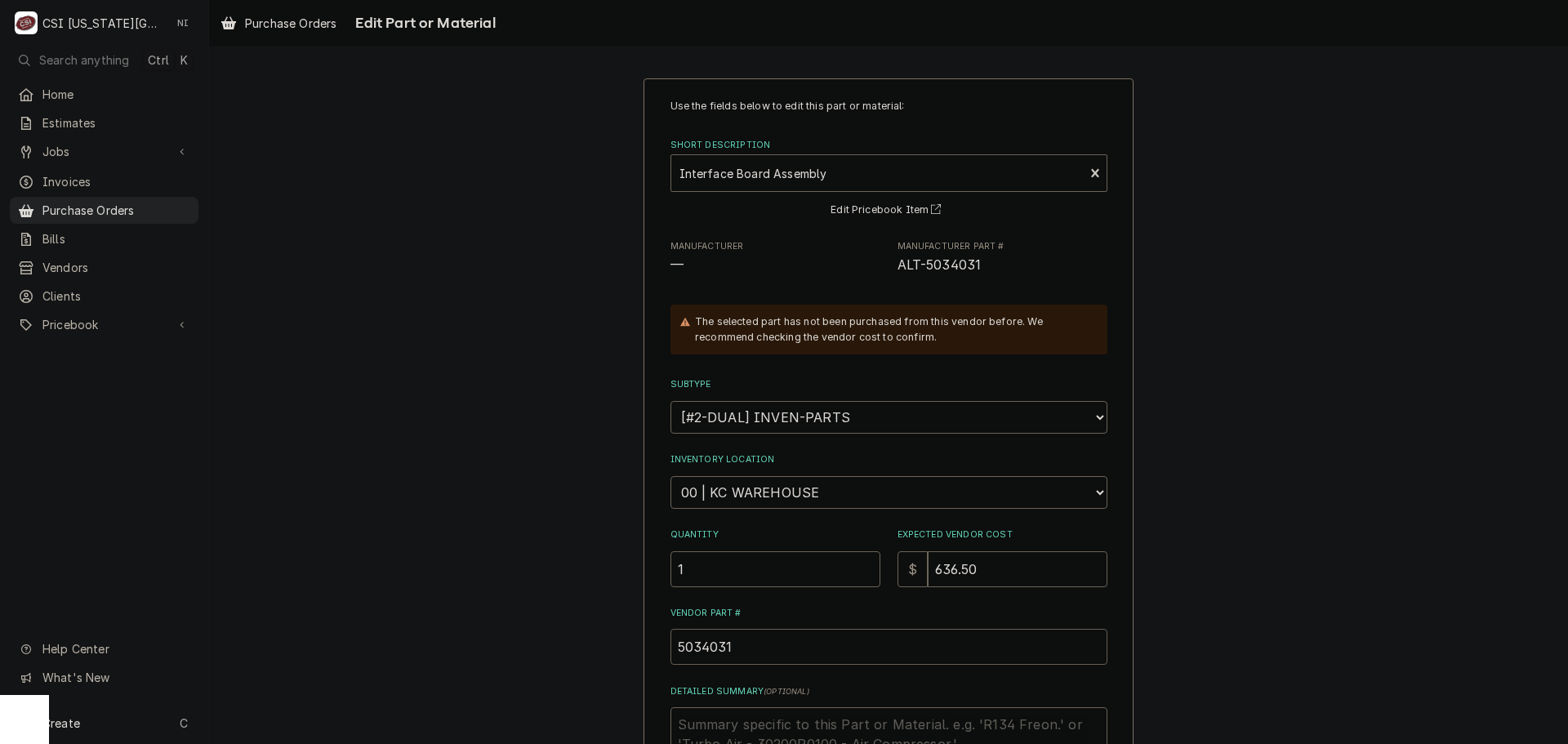
paste input "ALT-"
type textarea "x"
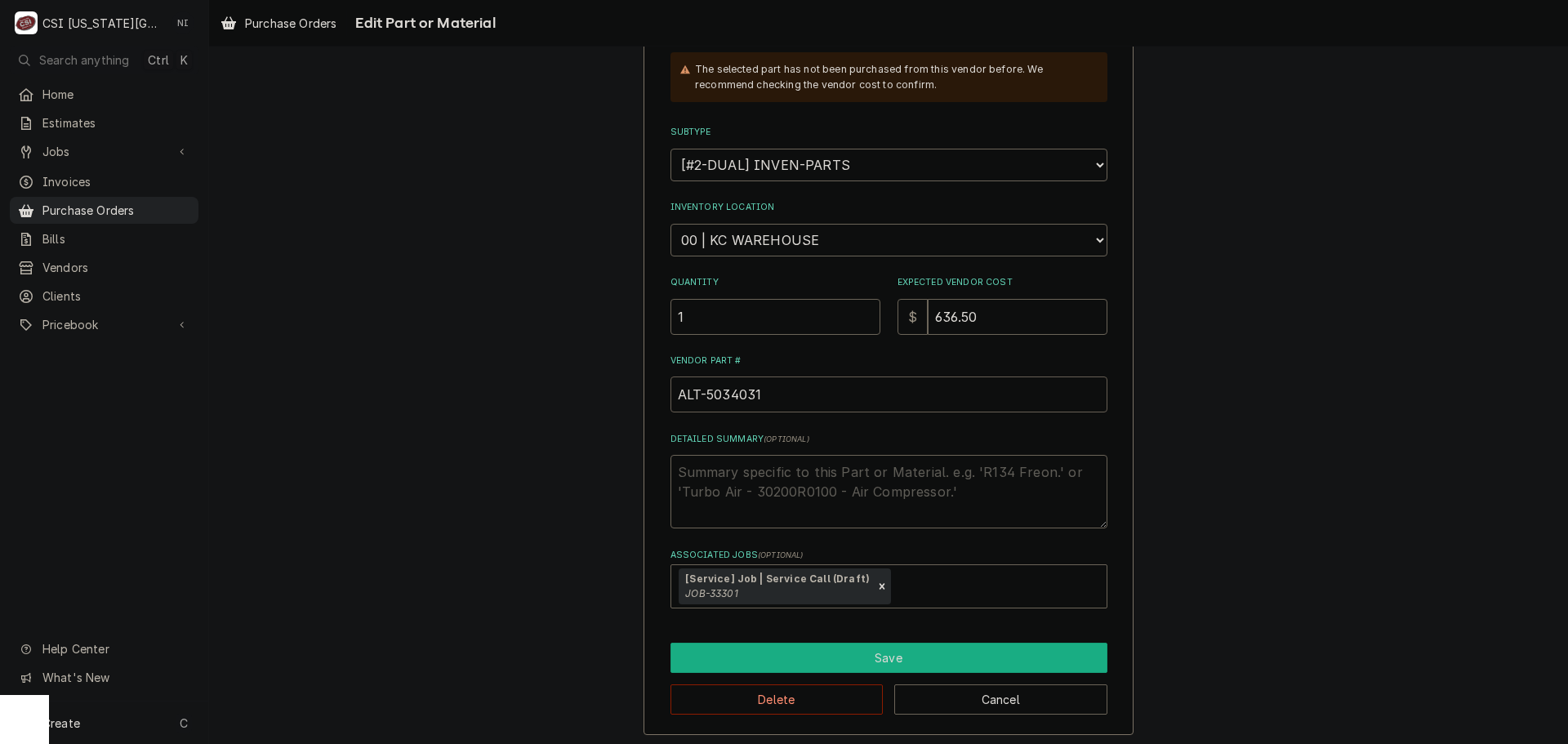
scroll to position [258, 0]
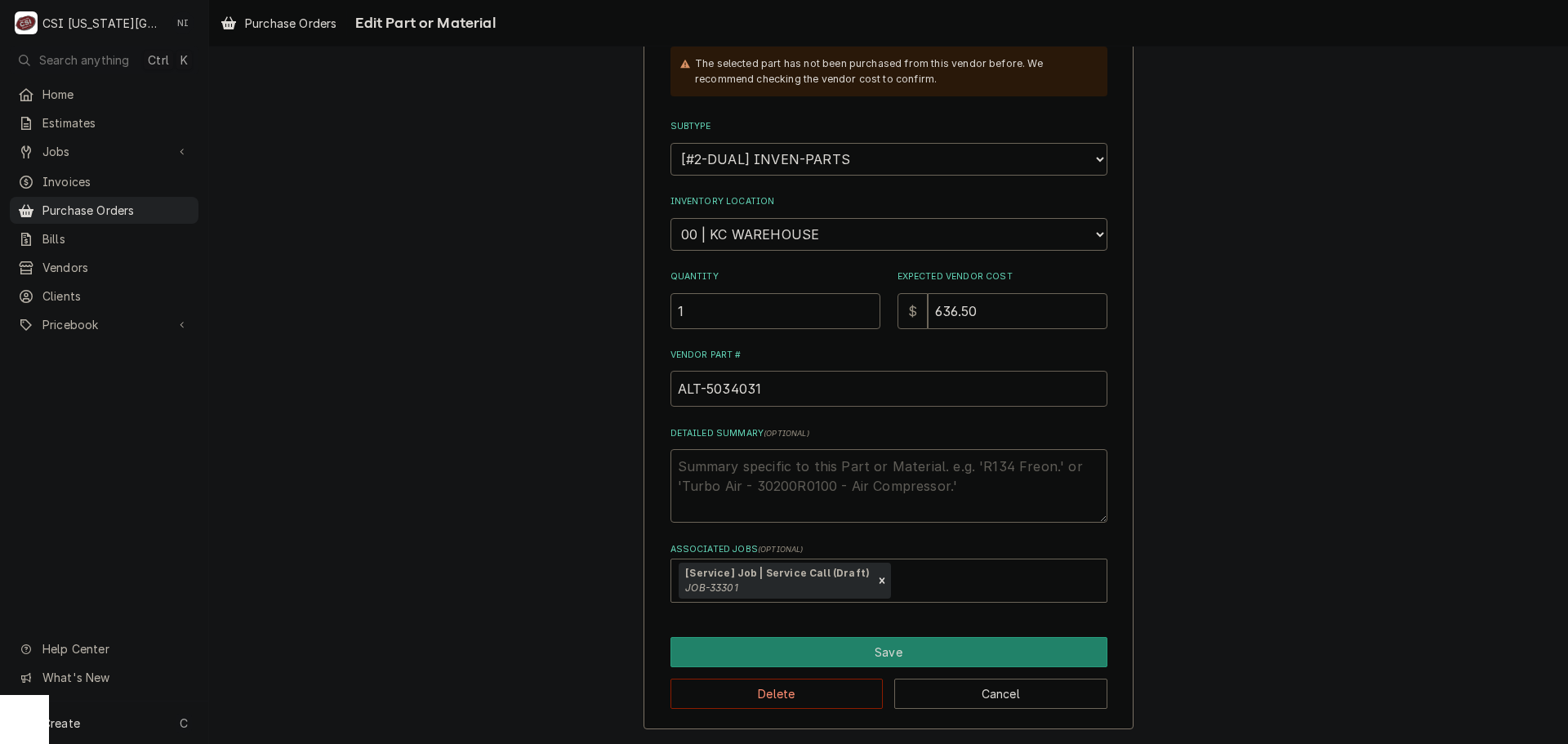
type input "ALT-5034031"
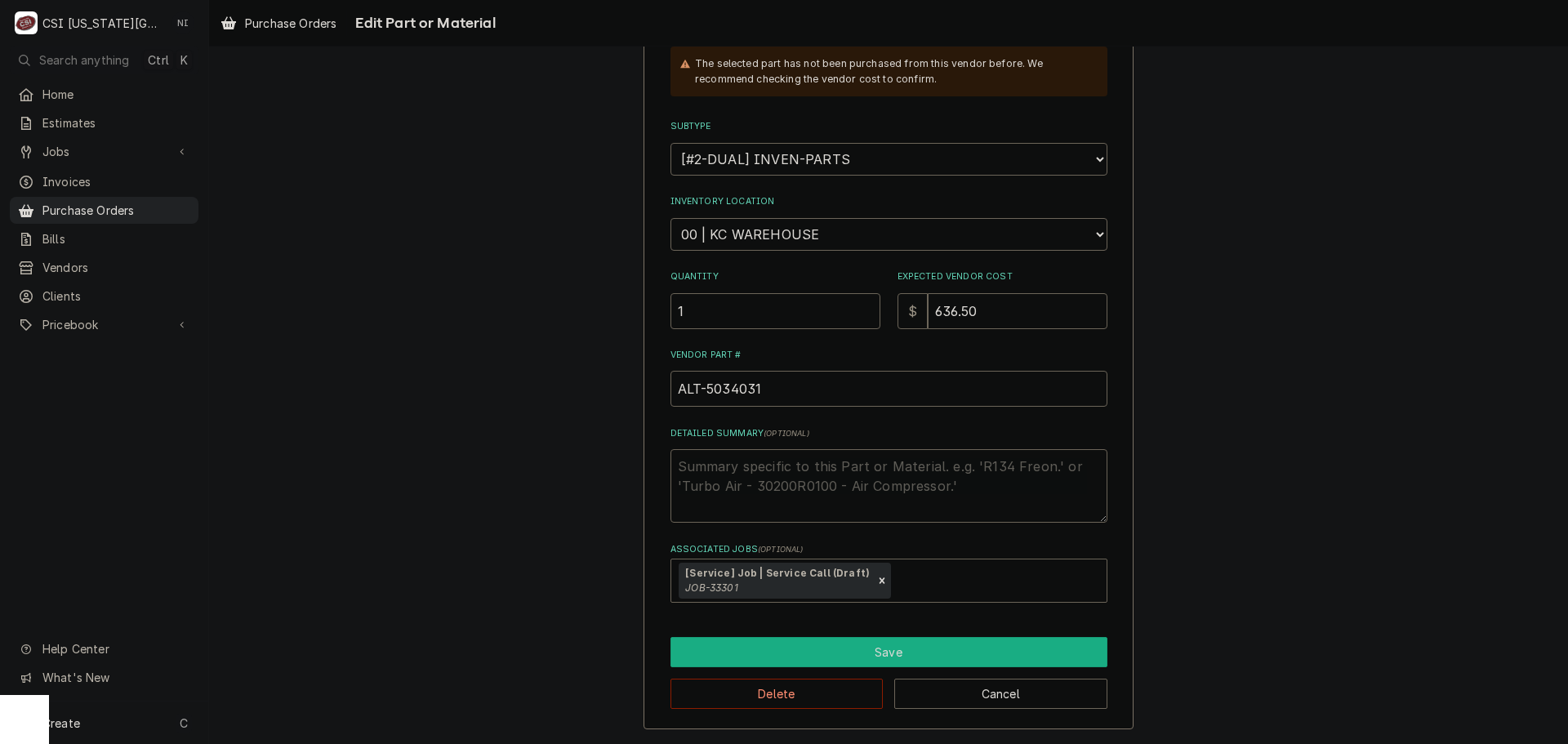
click at [934, 650] on button "Save" at bounding box center [888, 652] width 437 height 30
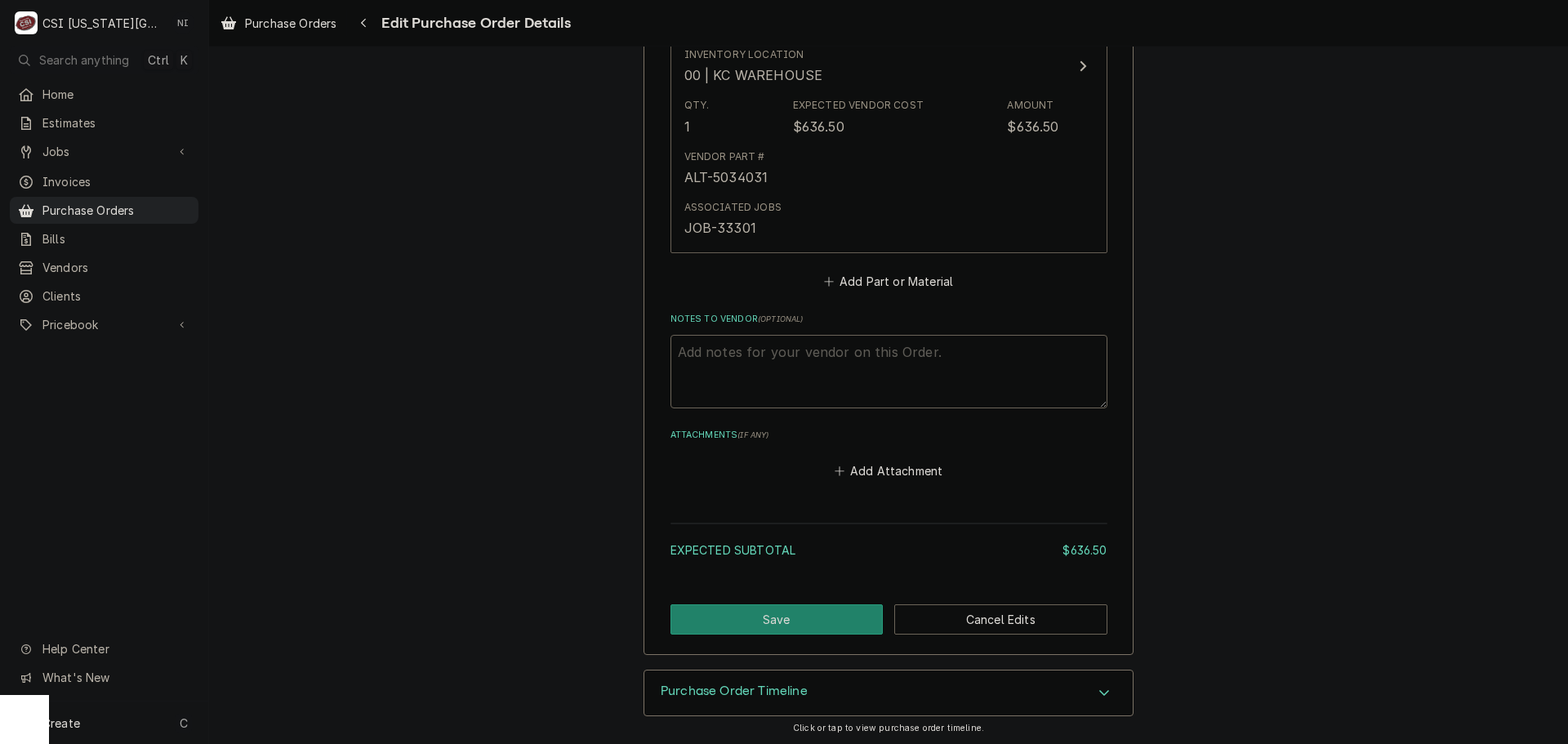
scroll to position [846, 0]
click at [737, 619] on button "Save" at bounding box center [777, 617] width 213 height 30
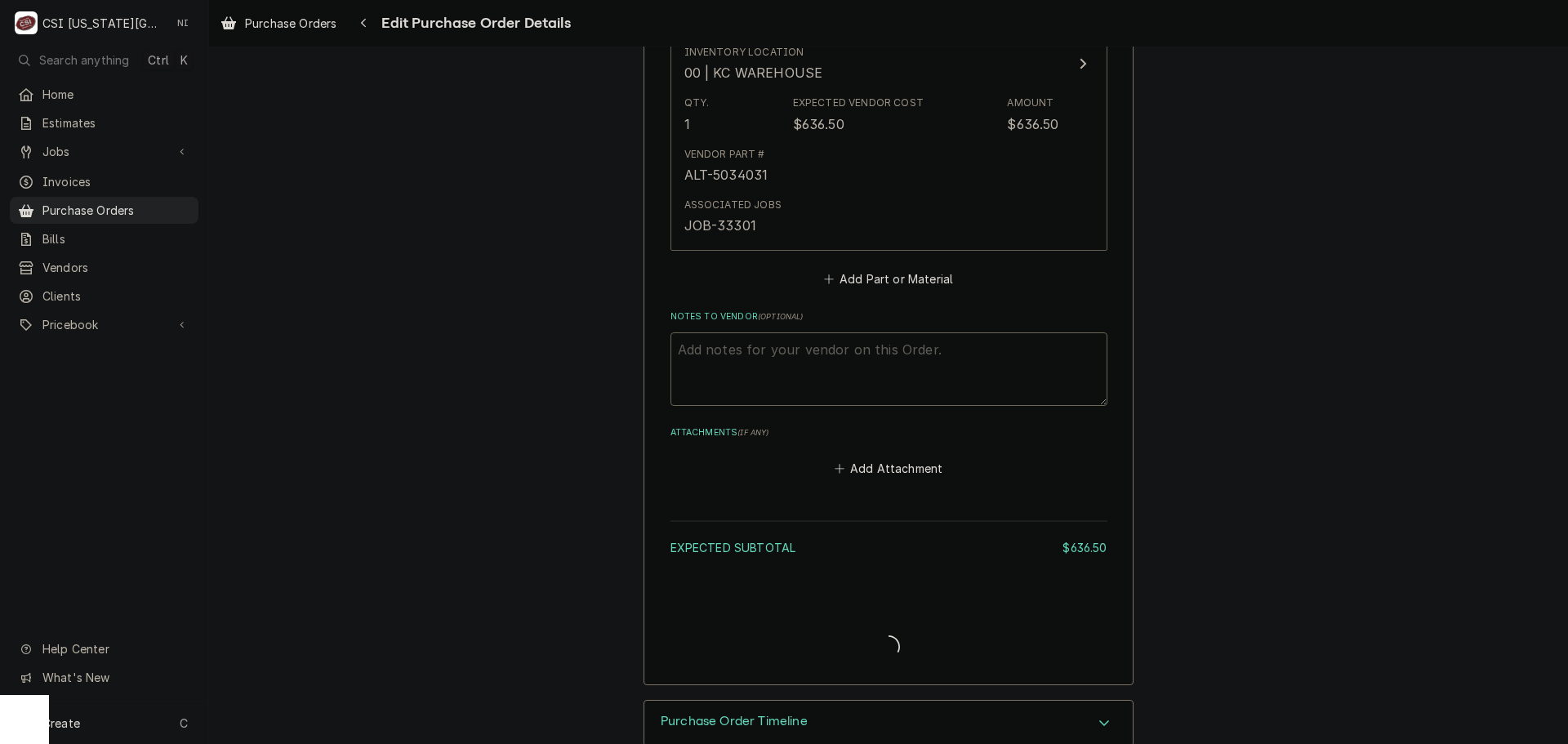
type textarea "x"
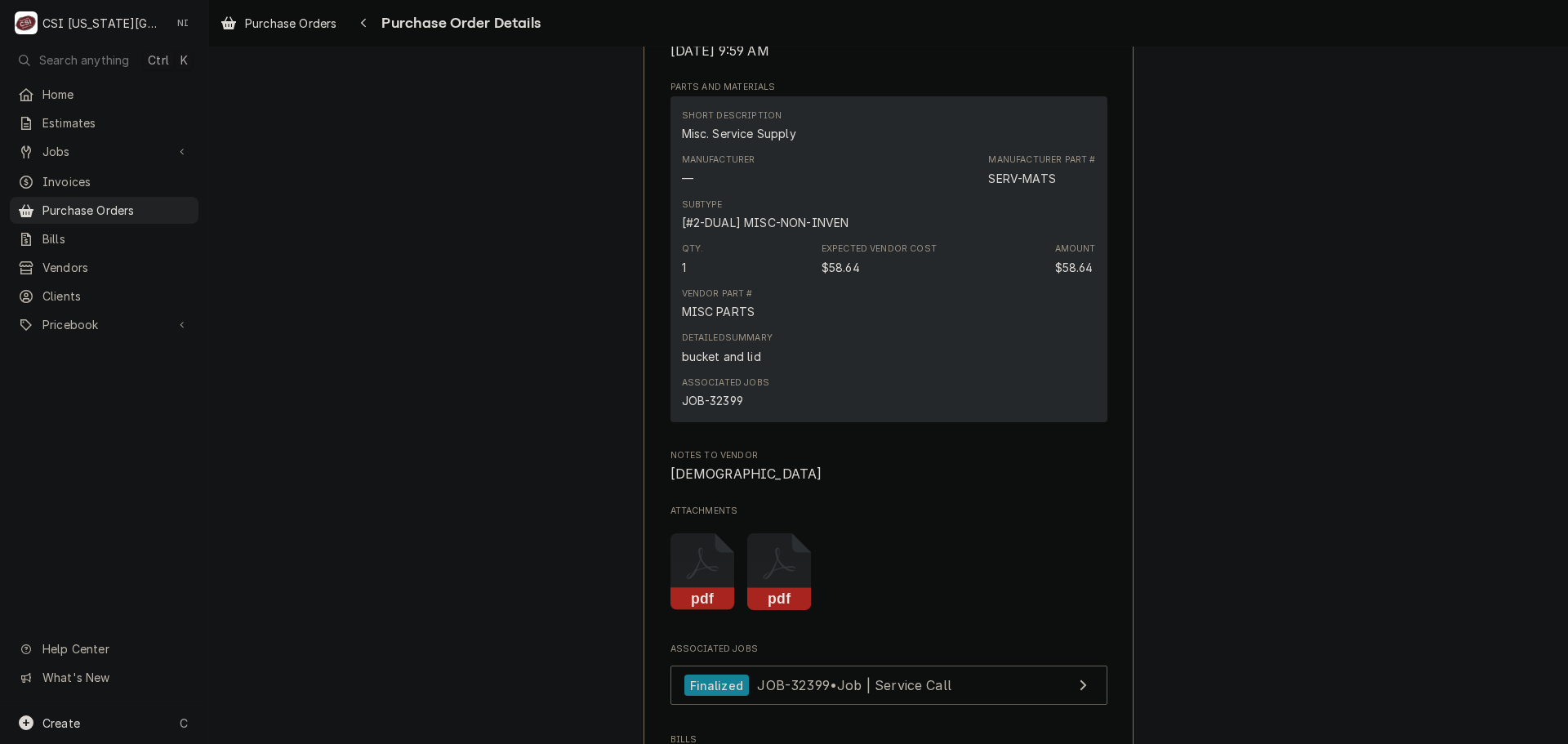
scroll to position [1224, 0]
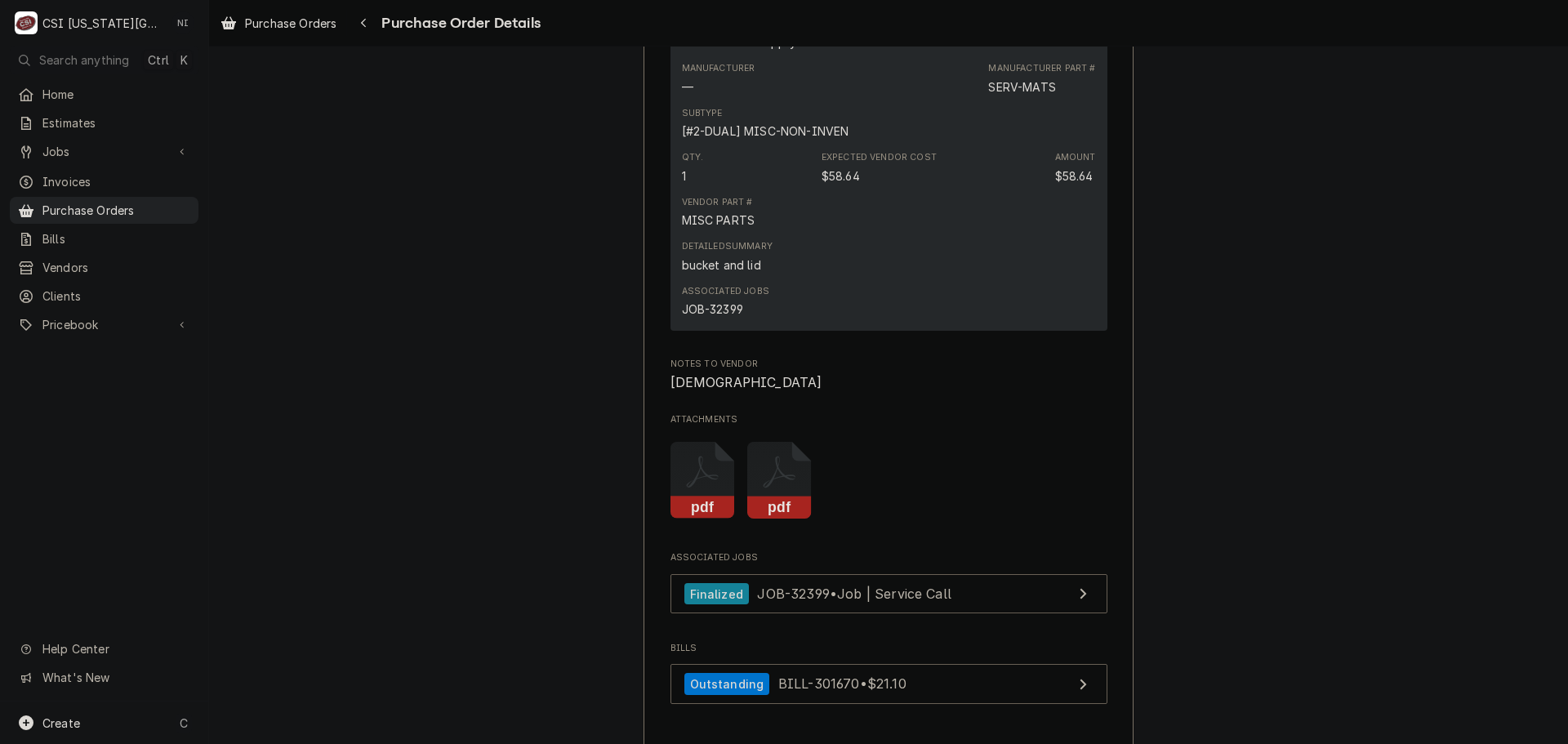
click at [787, 519] on icon "Attachments" at bounding box center [779, 480] width 64 height 77
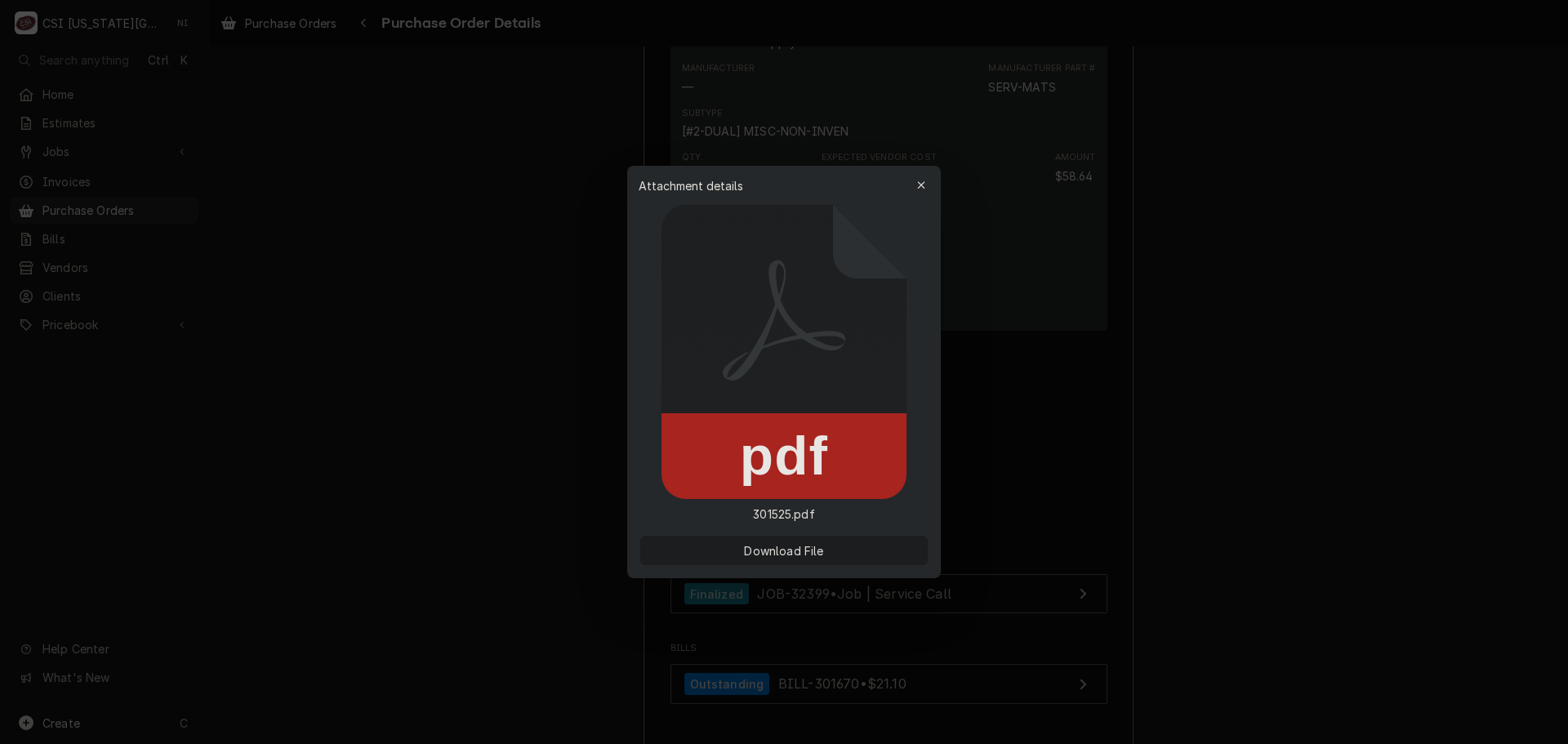
click at [819, 556] on span "Download File" at bounding box center [783, 551] width 86 height 17
click at [921, 181] on icon "button" at bounding box center [922, 186] width 9 height 11
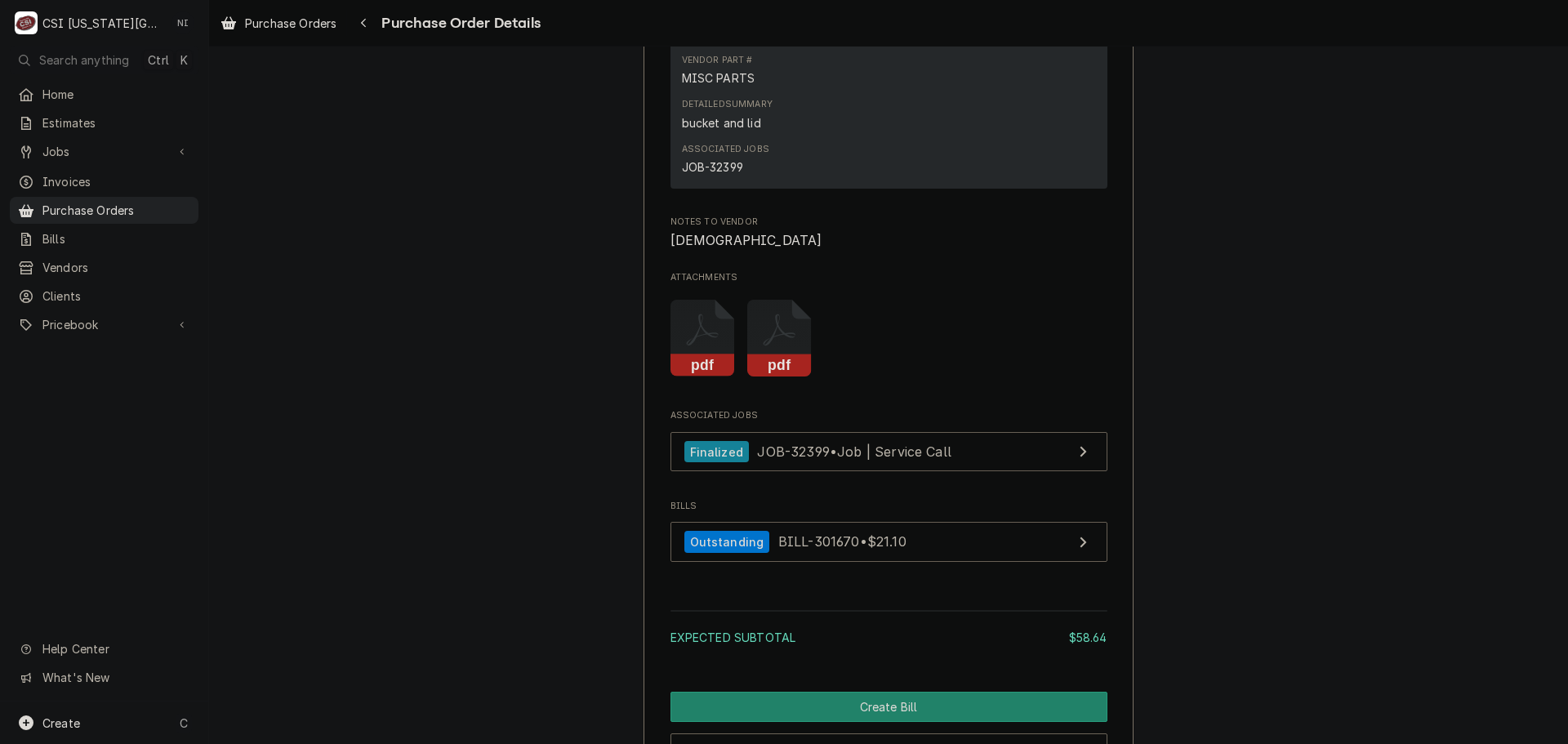
scroll to position [1633, 0]
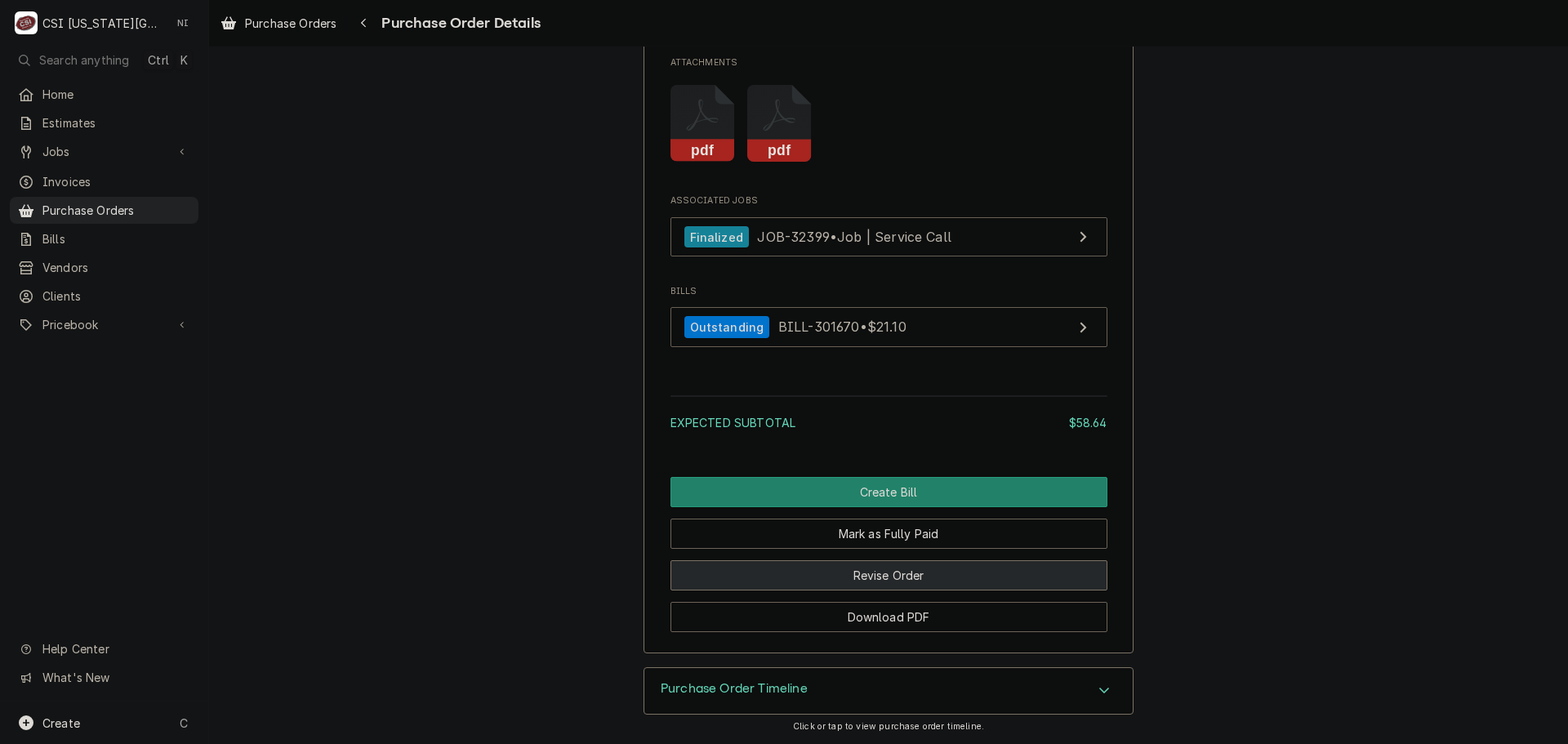
click at [912, 588] on button "Revise Order" at bounding box center [888, 575] width 437 height 30
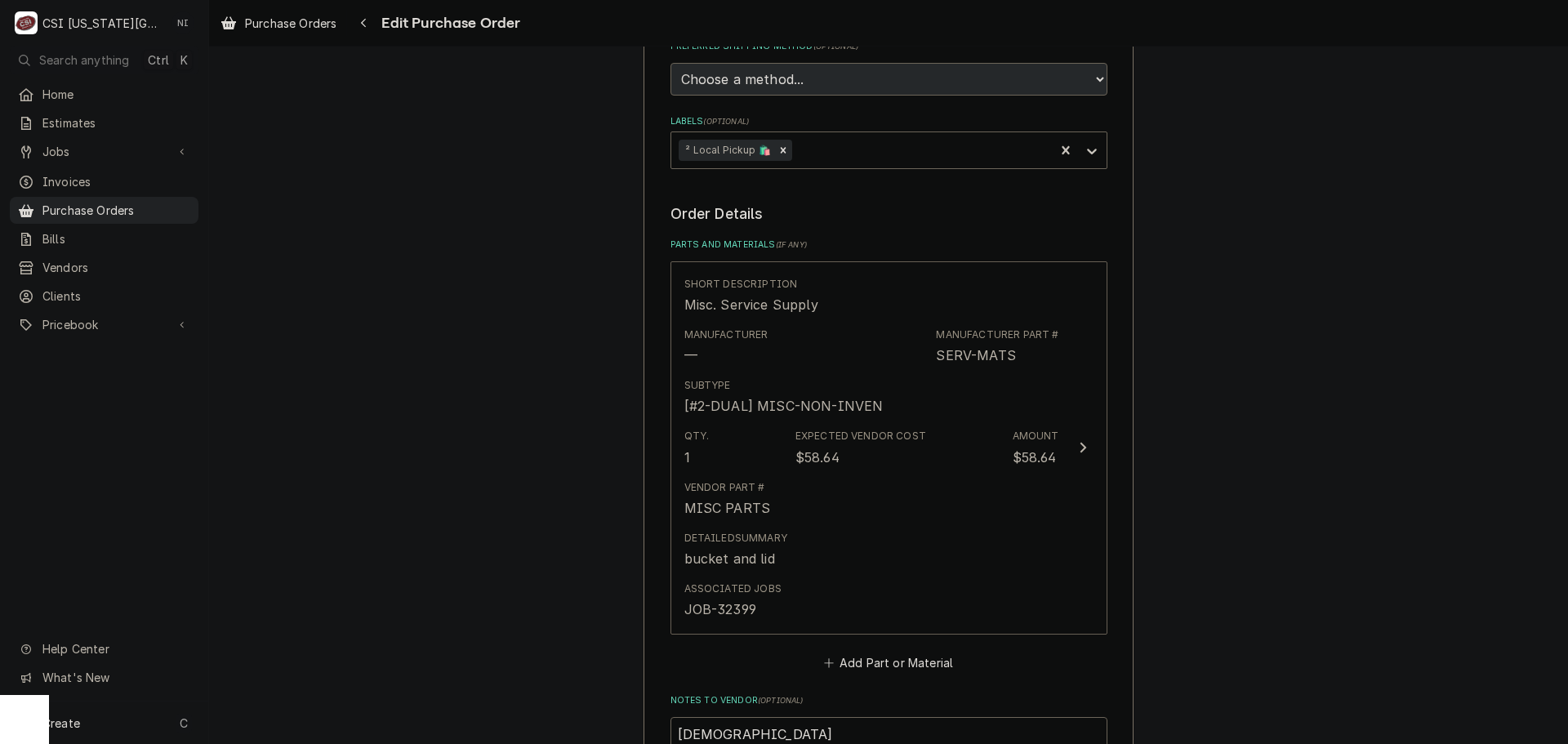
scroll to position [553, 0]
